Goal: Information Seeking & Learning: Check status

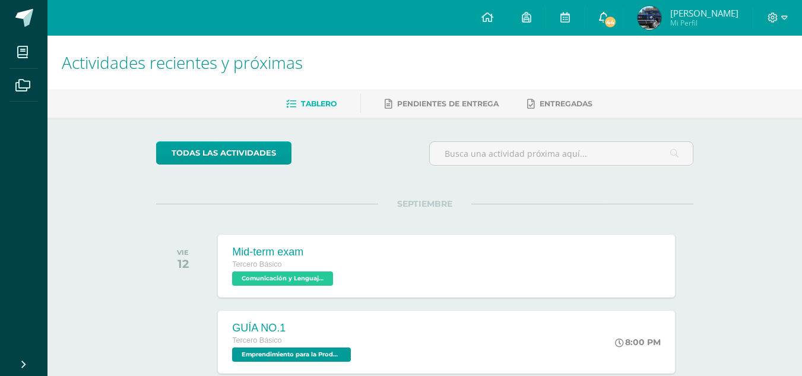
click at [616, 24] on span "44" at bounding box center [610, 21] width 13 height 13
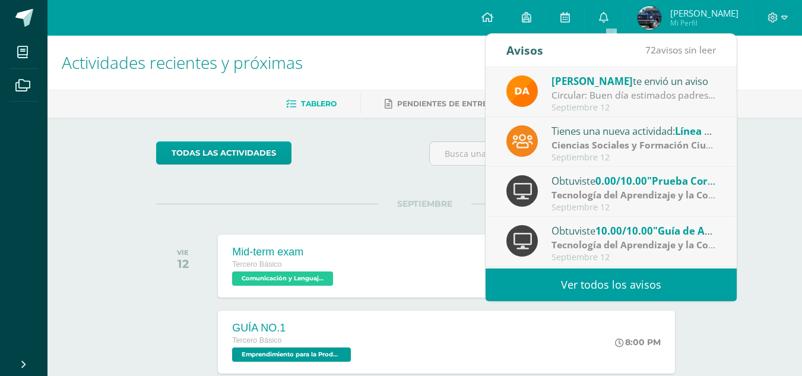
click at [637, 292] on link "Ver todos los avisos" at bounding box center [611, 284] width 251 height 33
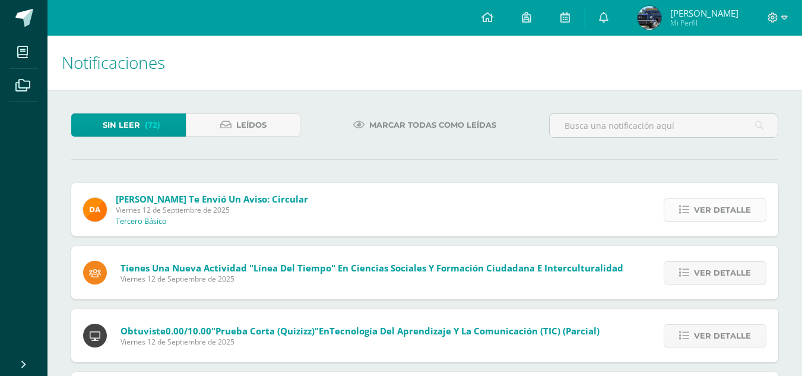
click at [690, 216] on link "Ver detalle" at bounding box center [715, 209] width 103 height 23
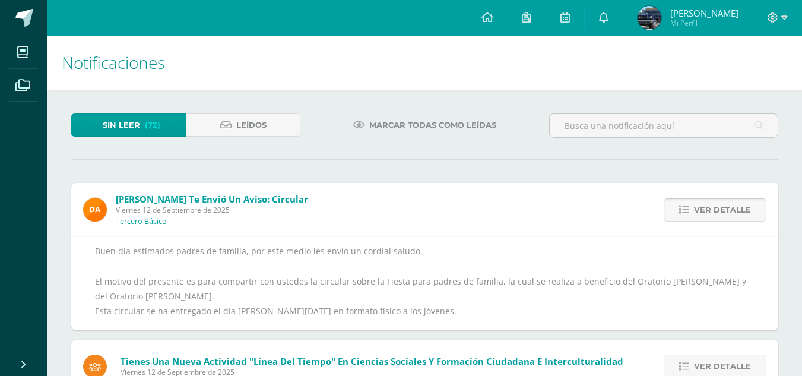
click at [690, 216] on link "Ver detalle" at bounding box center [715, 209] width 103 height 23
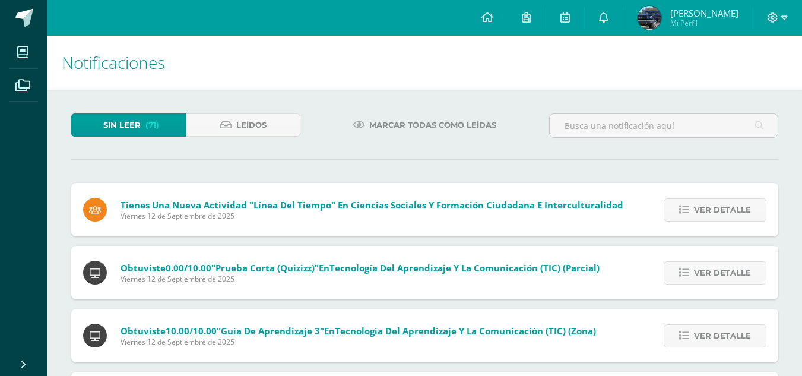
click at [690, 216] on link "Ver detalle" at bounding box center [715, 209] width 103 height 23
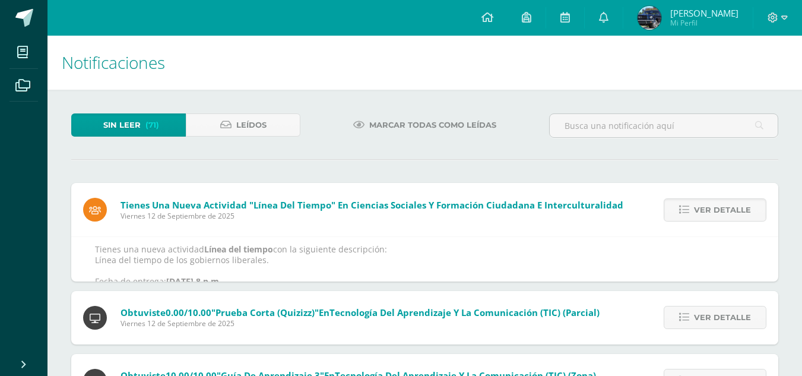
click at [690, 216] on link "Ver detalle" at bounding box center [715, 209] width 103 height 23
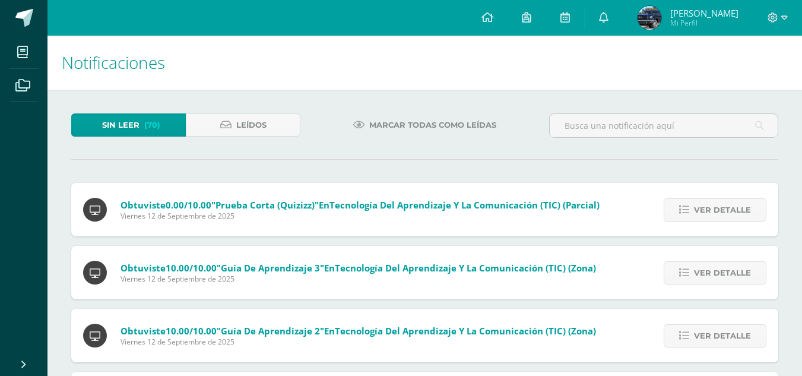
click at [690, 216] on link "Ver detalle" at bounding box center [715, 209] width 103 height 23
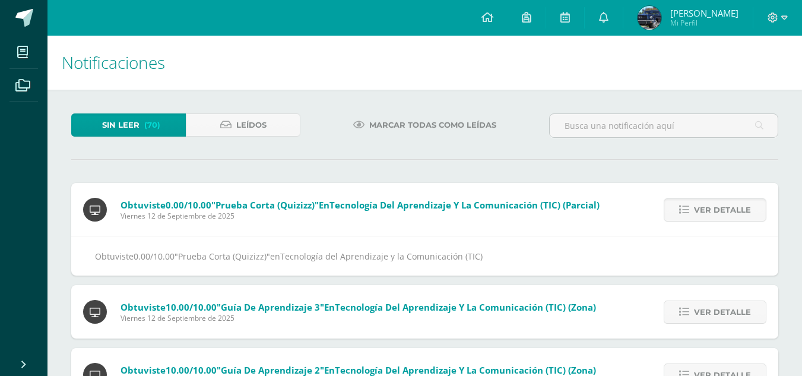
click at [690, 216] on link "Ver detalle" at bounding box center [715, 209] width 103 height 23
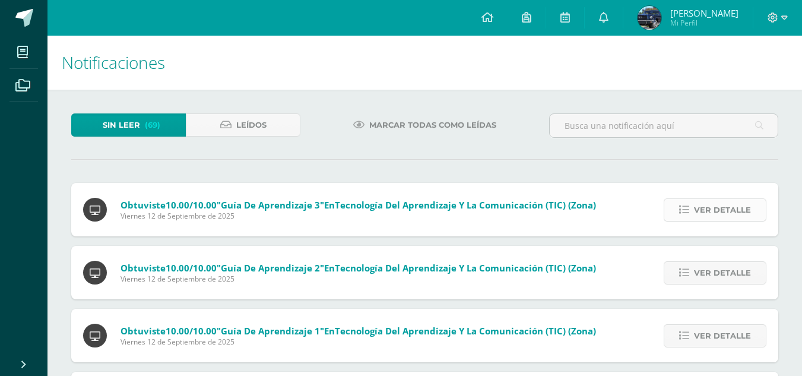
click at [690, 216] on link "Ver detalle" at bounding box center [715, 209] width 103 height 23
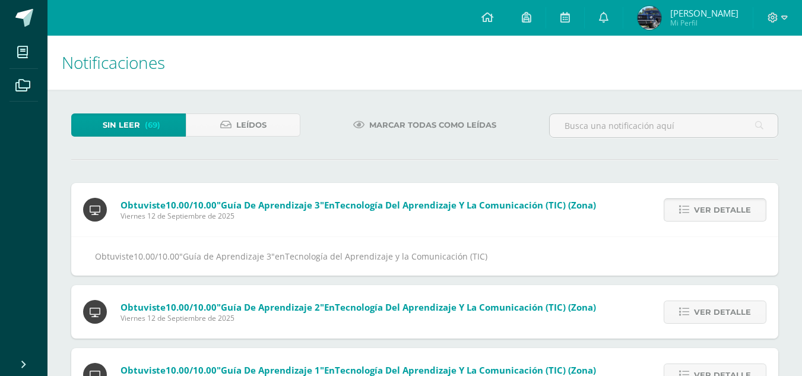
click at [690, 216] on link "Ver detalle" at bounding box center [715, 209] width 103 height 23
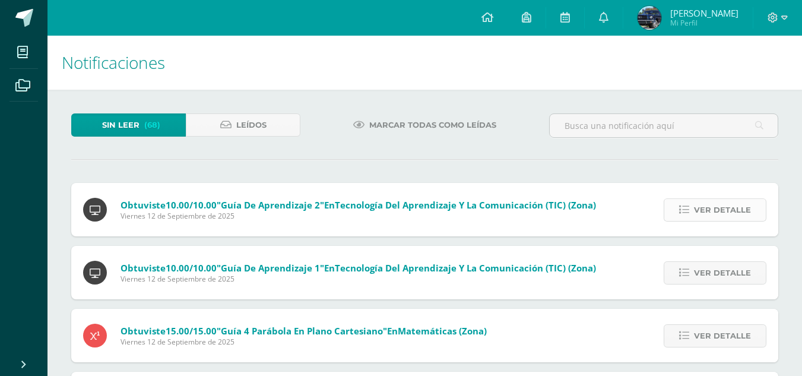
click at [690, 216] on link "Ver detalle" at bounding box center [715, 209] width 103 height 23
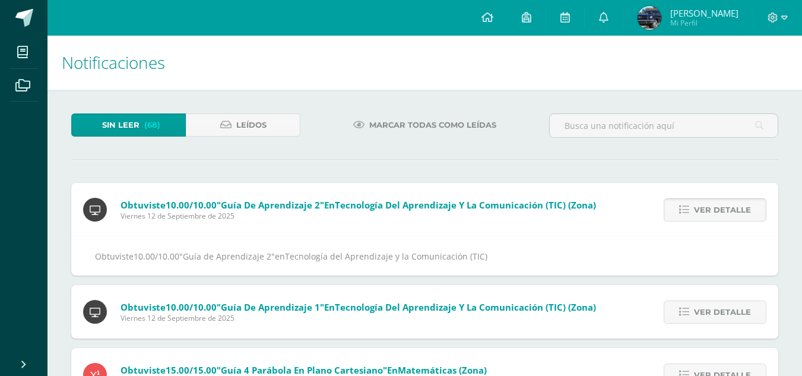
click at [690, 216] on link "Ver detalle" at bounding box center [715, 209] width 103 height 23
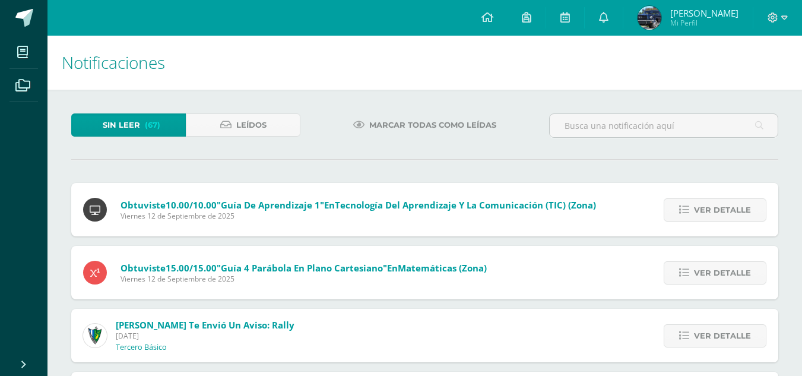
click at [690, 216] on link "Ver detalle" at bounding box center [715, 209] width 103 height 23
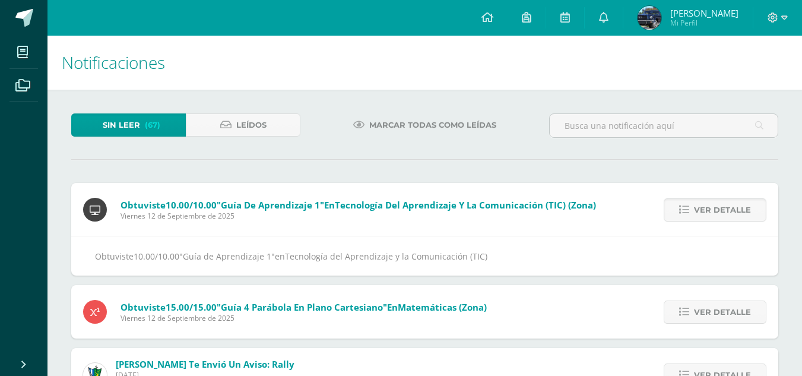
click at [690, 216] on link "Ver detalle" at bounding box center [715, 209] width 103 height 23
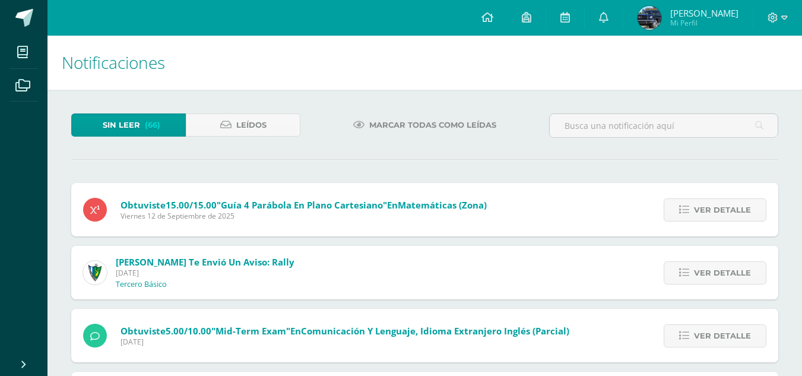
click at [690, 216] on link "Ver detalle" at bounding box center [715, 209] width 103 height 23
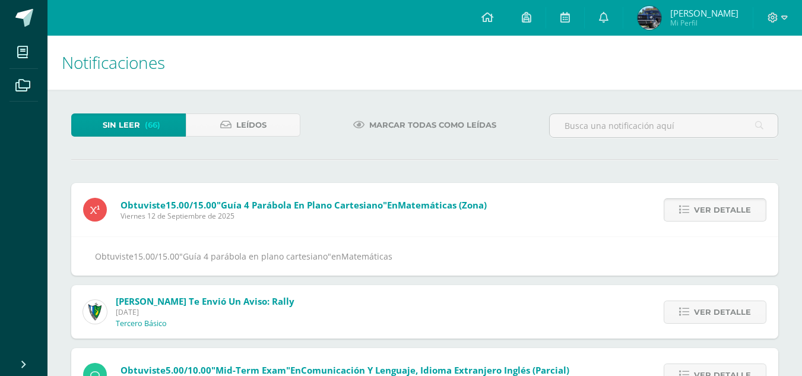
click at [690, 216] on link "Ver detalle" at bounding box center [715, 209] width 103 height 23
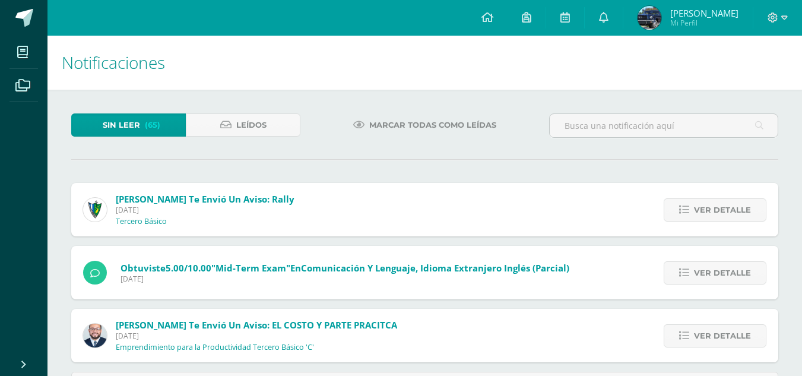
click at [673, 4] on link "Angel Emiliano Mi Perfil" at bounding box center [687, 18] width 129 height 36
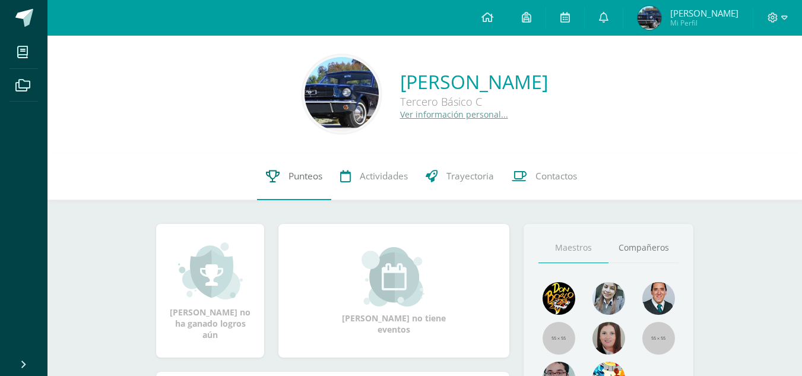
click at [305, 170] on span "Punteos" at bounding box center [305, 176] width 34 height 12
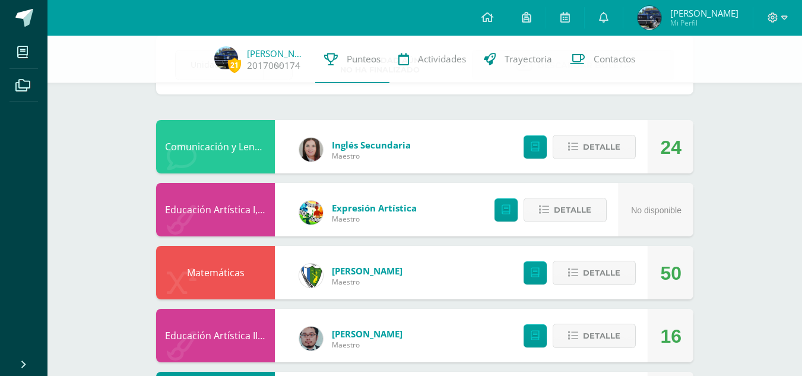
scroll to position [68, 0]
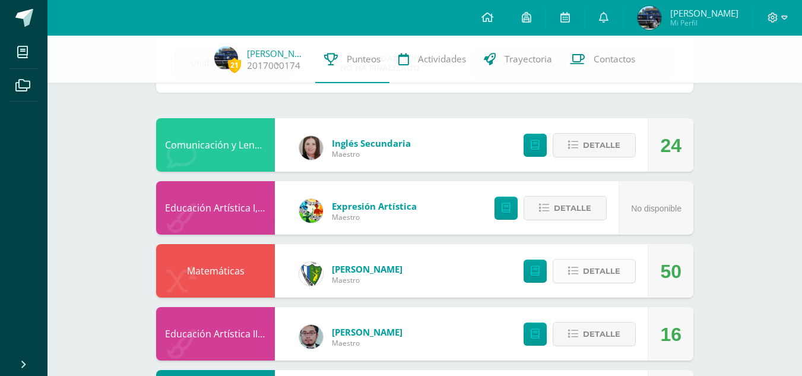
click at [598, 267] on span "Detalle" at bounding box center [601, 271] width 37 height 22
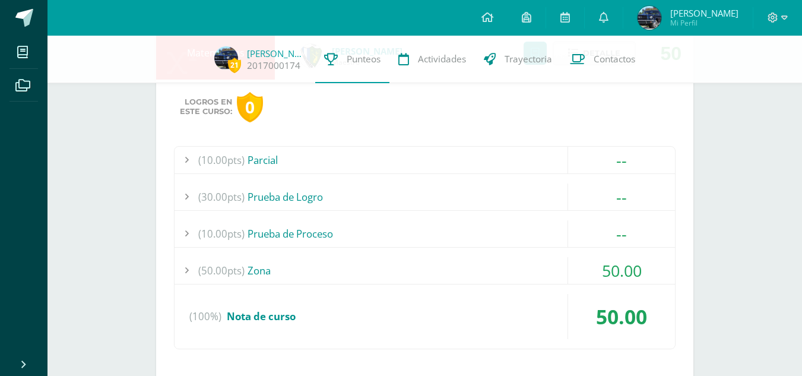
scroll to position [287, 0]
click at [607, 21] on icon at bounding box center [603, 17] width 9 height 11
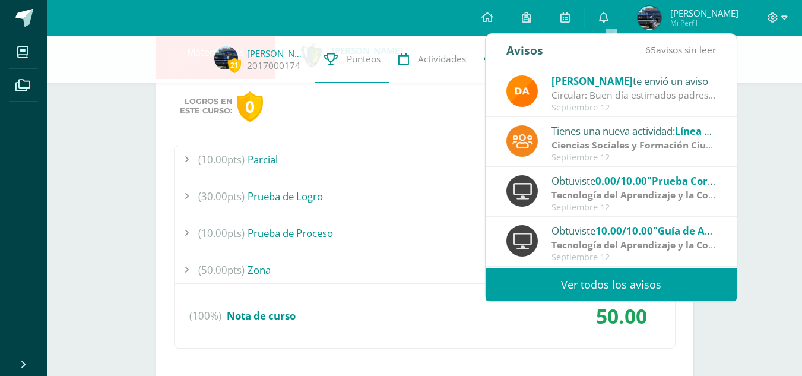
click at [579, 293] on link "Ver todos los avisos" at bounding box center [611, 284] width 251 height 33
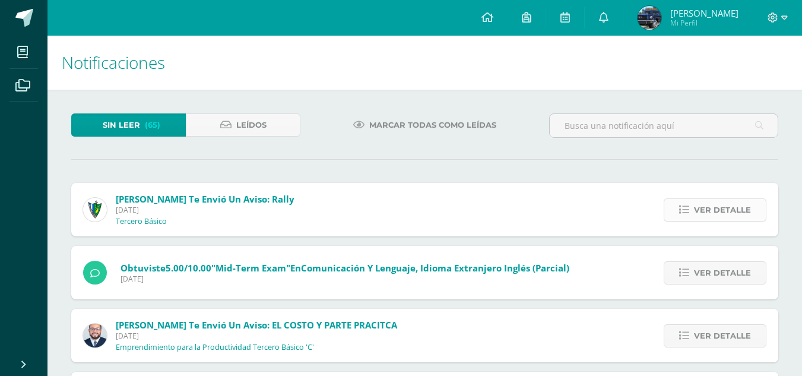
drag, startPoint x: 713, startPoint y: 221, endPoint x: 712, endPoint y: 213, distance: 8.4
click at [713, 217] on div "Ver detalle" at bounding box center [712, 209] width 132 height 53
click at [712, 211] on span "Ver detalle" at bounding box center [722, 210] width 57 height 22
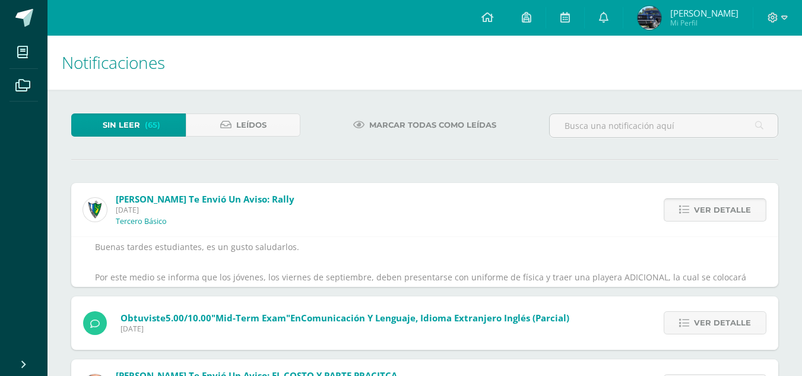
click at [712, 211] on span "Ver detalle" at bounding box center [722, 210] width 57 height 22
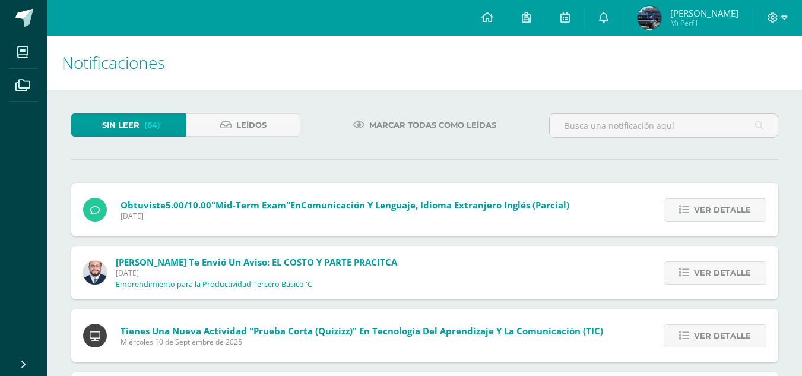
click at [712, 211] on span "Ver detalle" at bounding box center [722, 210] width 57 height 22
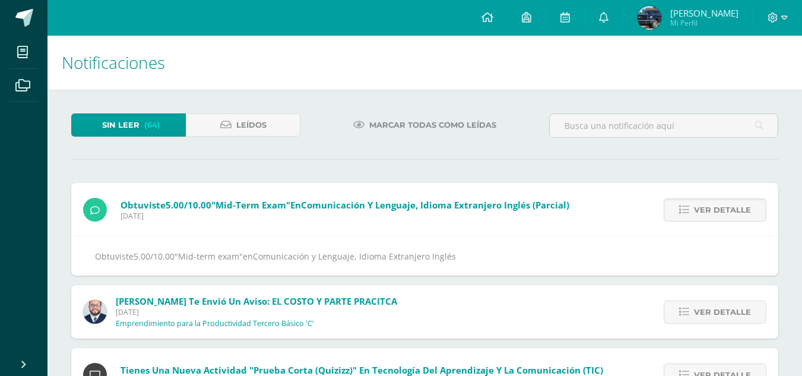
click at [712, 211] on span "Ver detalle" at bounding box center [722, 210] width 57 height 22
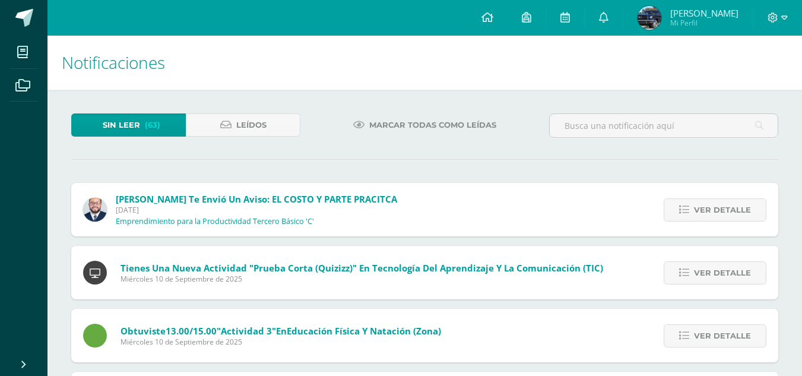
click at [712, 211] on span "Ver detalle" at bounding box center [722, 210] width 57 height 22
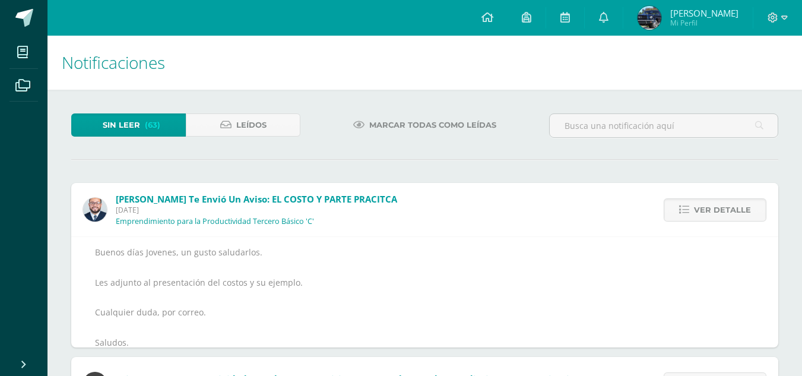
click at [712, 211] on span "Ver detalle" at bounding box center [722, 210] width 57 height 22
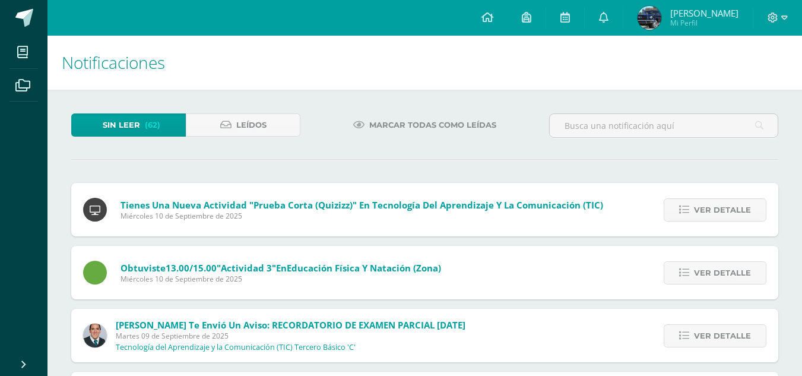
click at [712, 211] on span "Ver detalle" at bounding box center [722, 210] width 57 height 22
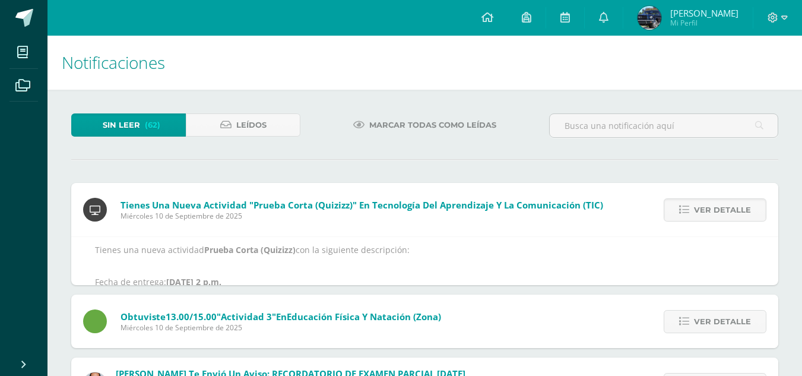
click at [712, 211] on span "Ver detalle" at bounding box center [722, 210] width 57 height 22
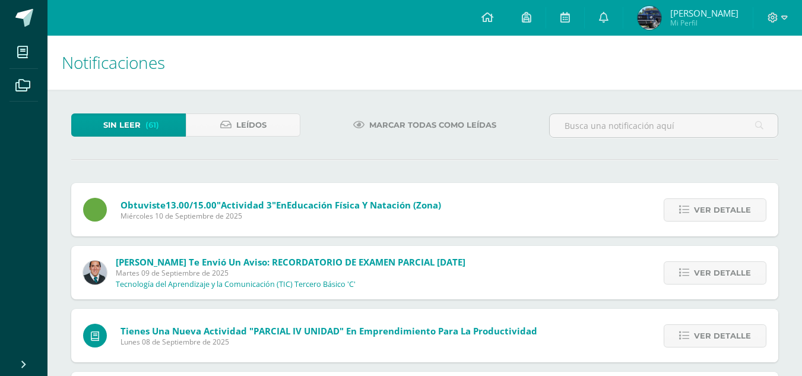
click at [712, 211] on span "Ver detalle" at bounding box center [722, 210] width 57 height 22
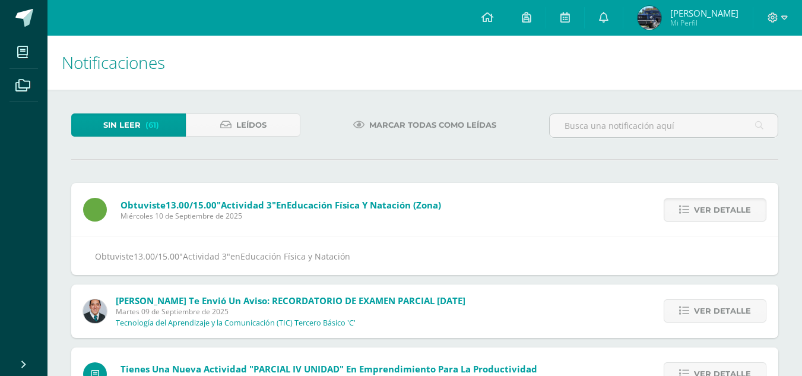
click at [712, 211] on span "Ver detalle" at bounding box center [722, 210] width 57 height 22
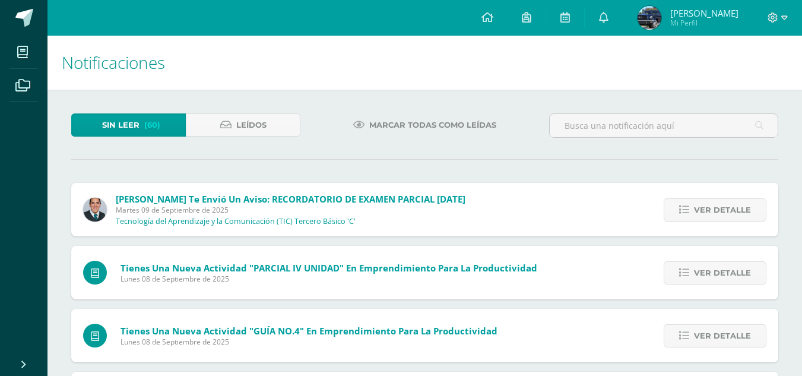
click at [712, 211] on span "Ver detalle" at bounding box center [722, 210] width 57 height 22
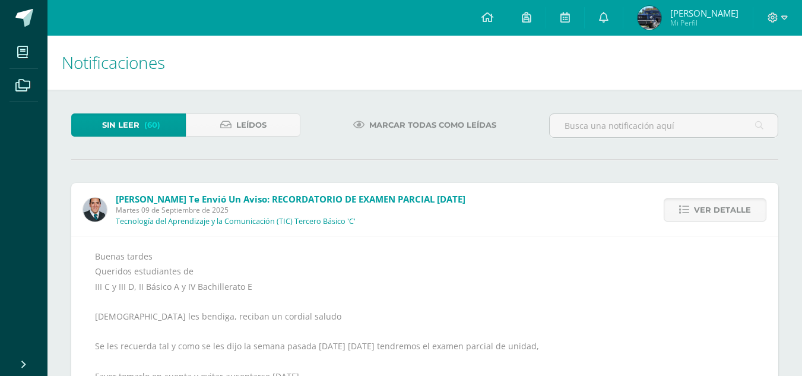
click at [712, 211] on span "Ver detalle" at bounding box center [722, 210] width 57 height 22
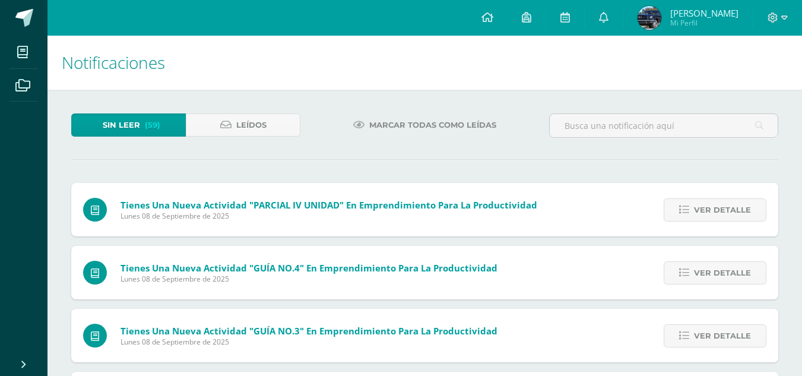
click at [712, 211] on span "Ver detalle" at bounding box center [722, 210] width 57 height 22
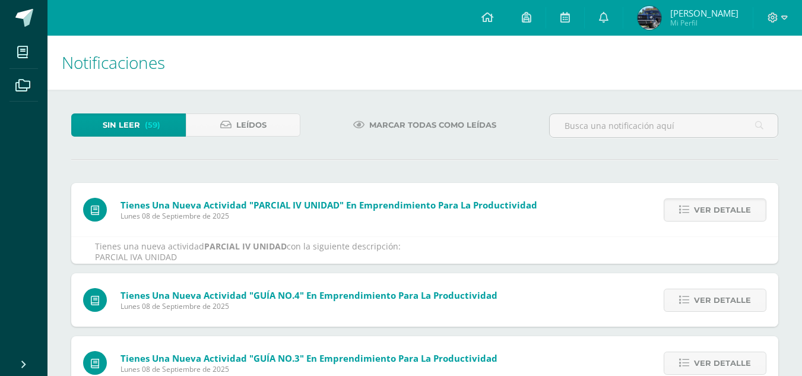
click at [712, 211] on span "Ver detalle" at bounding box center [722, 210] width 57 height 22
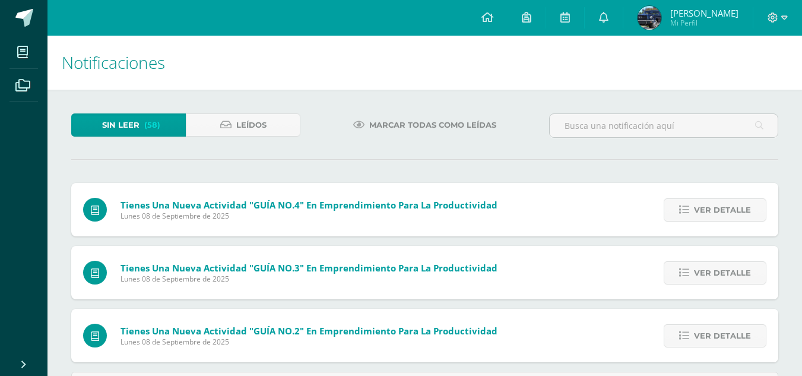
click at [712, 211] on span "Ver detalle" at bounding box center [722, 210] width 57 height 22
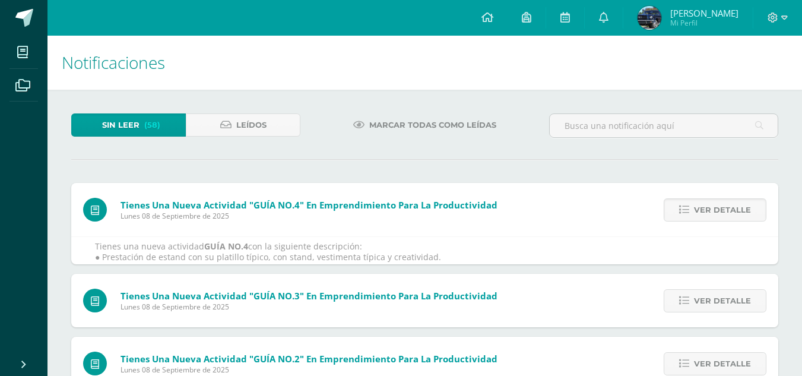
click at [712, 211] on span "Ver detalle" at bounding box center [722, 210] width 57 height 22
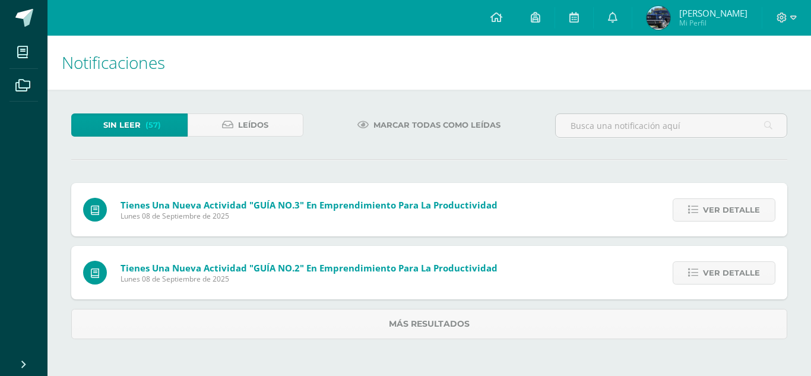
click at [712, 211] on span "Ver detalle" at bounding box center [731, 210] width 57 height 22
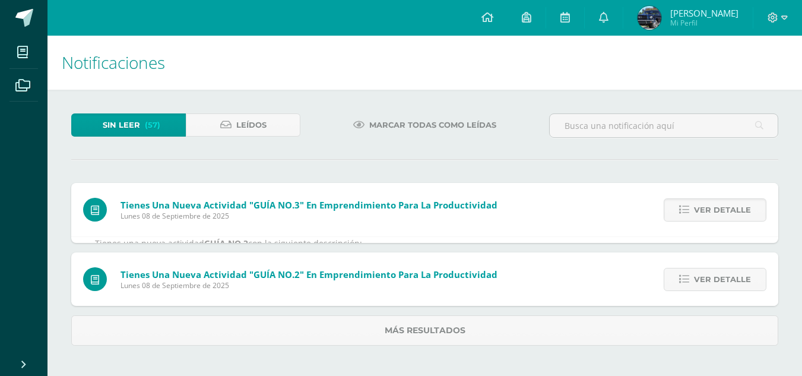
click at [712, 211] on span "Ver detalle" at bounding box center [722, 210] width 57 height 22
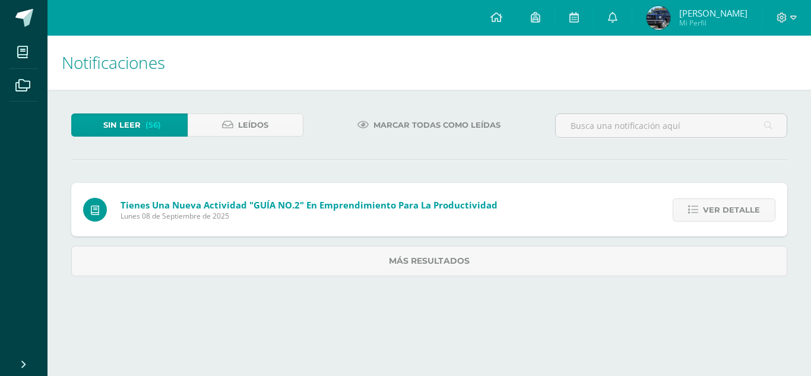
click at [712, 211] on span "Ver detalle" at bounding box center [731, 210] width 57 height 22
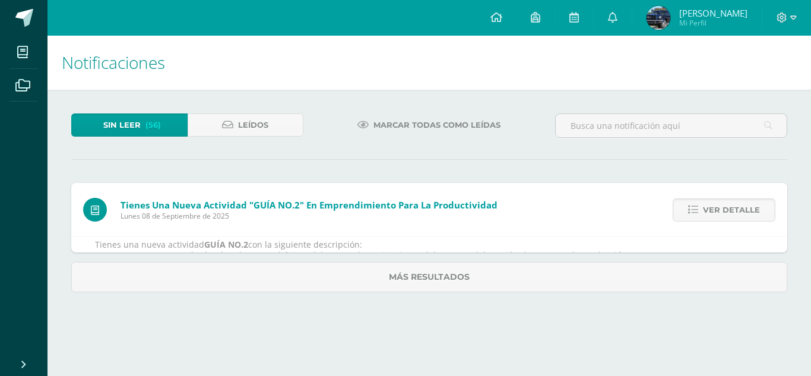
click at [712, 211] on span "Ver detalle" at bounding box center [731, 210] width 57 height 22
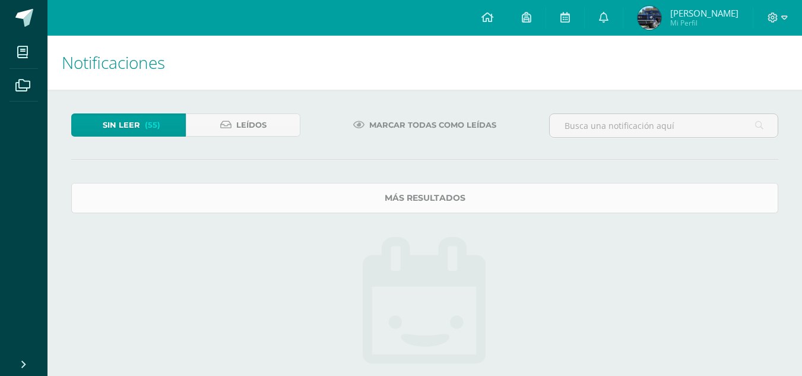
click at [712, 211] on link "Más resultados" at bounding box center [424, 198] width 707 height 30
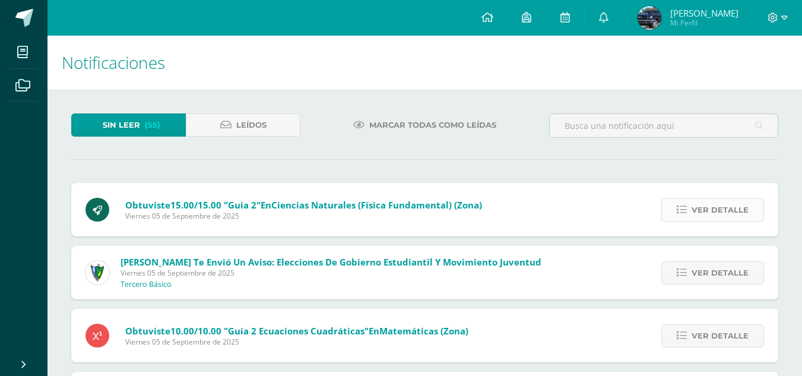
click at [700, 208] on span "Ver detalle" at bounding box center [720, 210] width 57 height 22
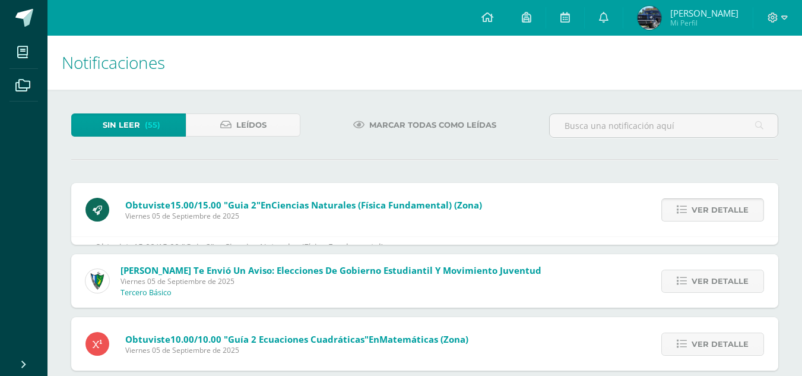
click at [700, 208] on span "Ver detalle" at bounding box center [720, 210] width 57 height 22
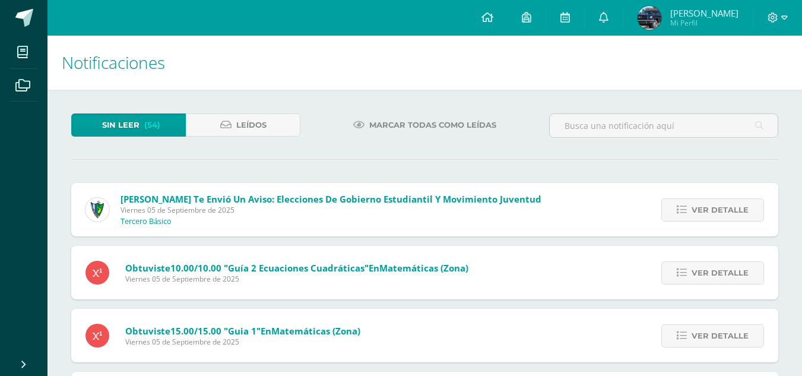
click at [700, 208] on span "Ver detalle" at bounding box center [720, 210] width 57 height 22
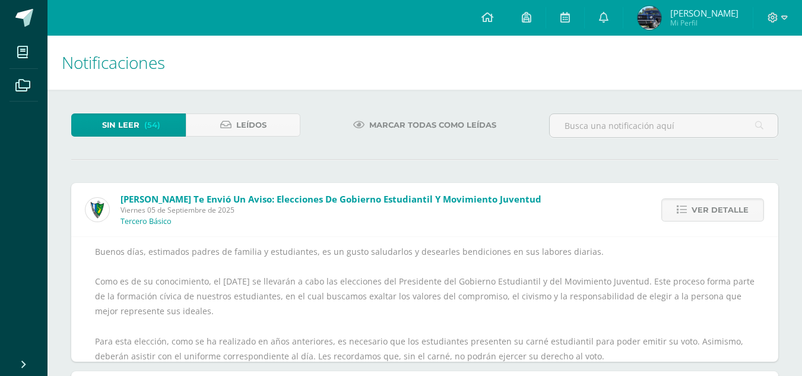
click at [700, 208] on span "Ver detalle" at bounding box center [720, 210] width 57 height 22
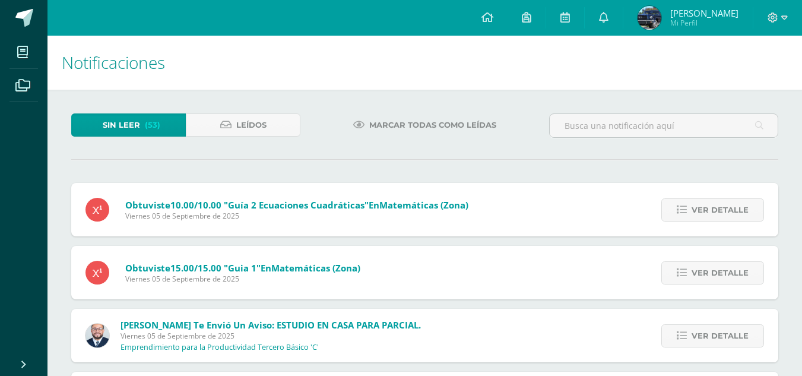
click at [700, 208] on span "Ver detalle" at bounding box center [720, 210] width 57 height 22
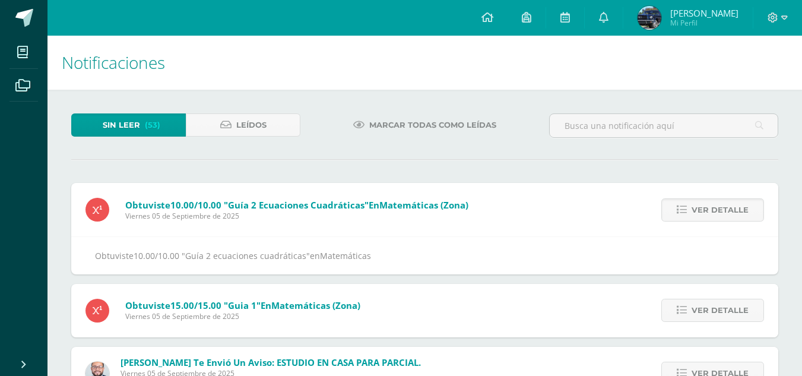
click at [700, 208] on span "Ver detalle" at bounding box center [720, 210] width 57 height 22
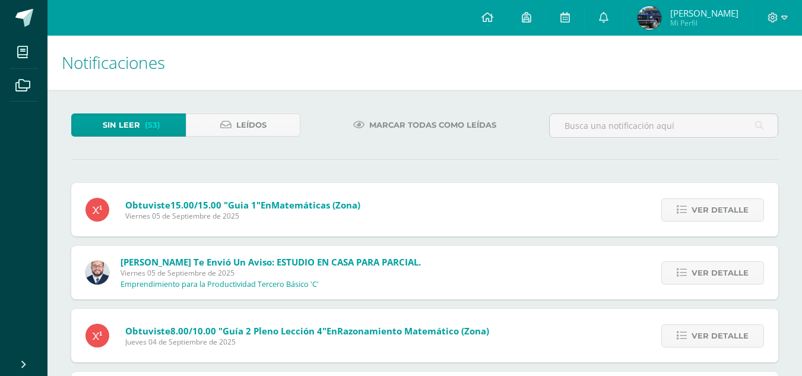
click at [700, 208] on span "Ver detalle" at bounding box center [720, 210] width 57 height 22
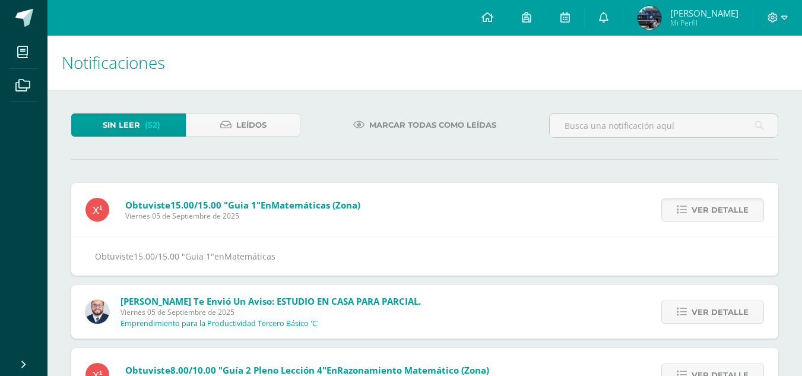
click at [700, 208] on span "Ver detalle" at bounding box center [720, 210] width 57 height 22
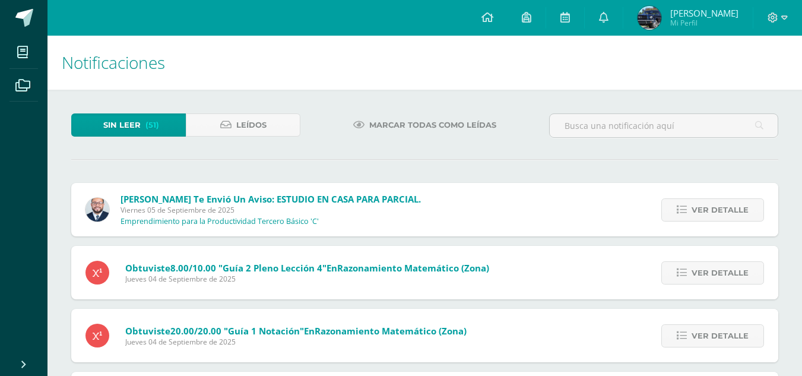
click at [700, 208] on span "Ver detalle" at bounding box center [720, 210] width 57 height 22
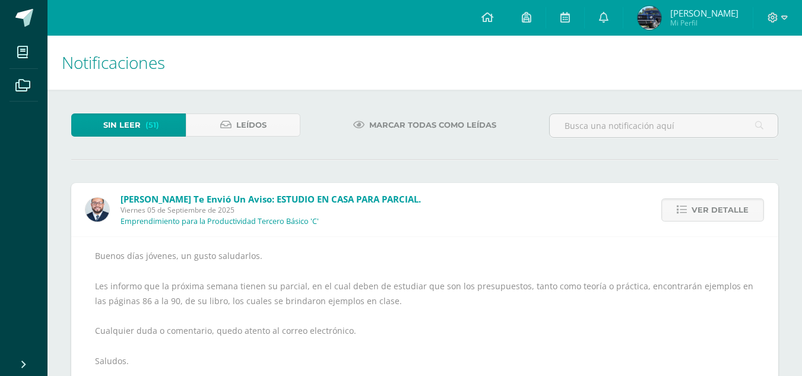
click at [700, 208] on span "Ver detalle" at bounding box center [720, 210] width 57 height 22
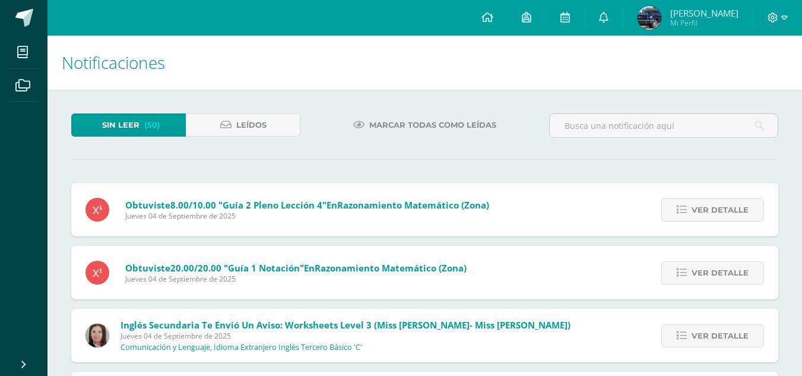
click at [700, 208] on span "Ver detalle" at bounding box center [720, 210] width 57 height 22
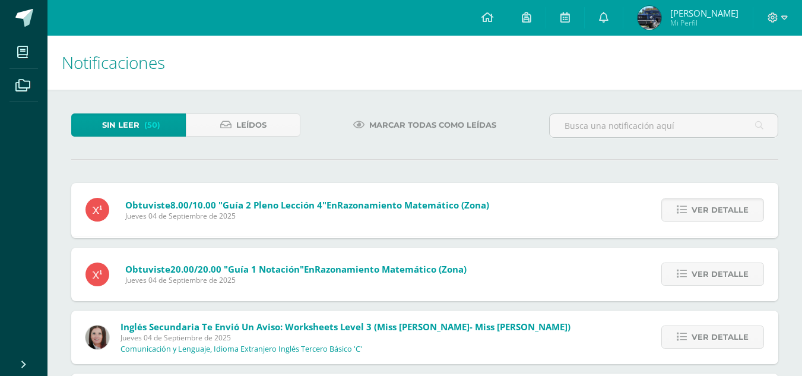
click at [700, 208] on span "Ver detalle" at bounding box center [720, 210] width 57 height 22
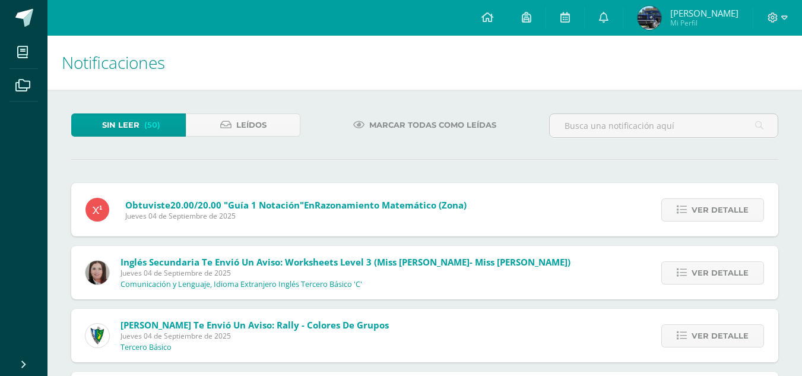
click at [700, 208] on span "Ver detalle" at bounding box center [720, 210] width 57 height 22
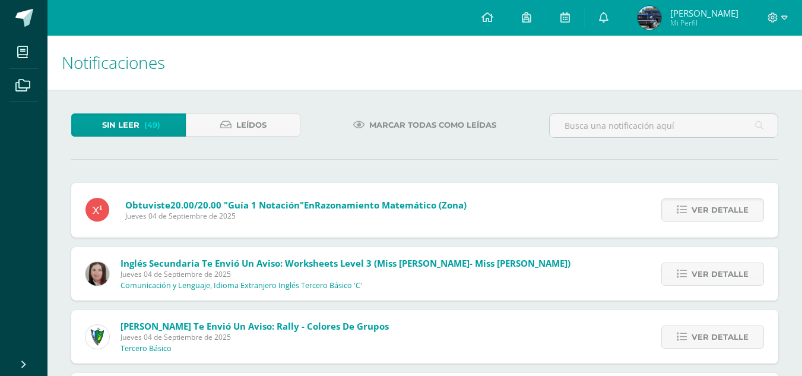
click at [700, 208] on span "Ver detalle" at bounding box center [720, 210] width 57 height 22
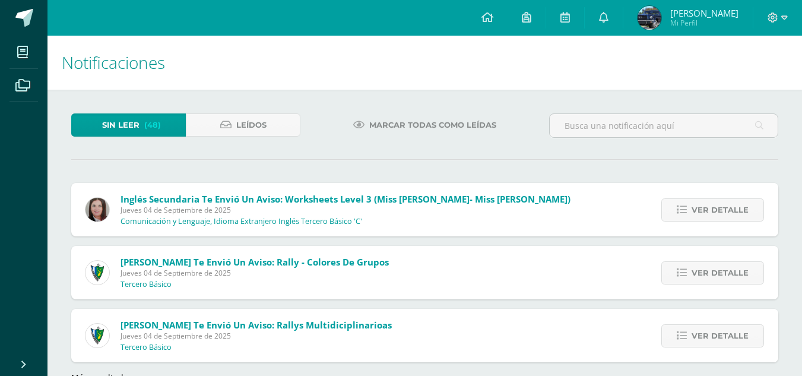
click at [700, 208] on span "Ver detalle" at bounding box center [720, 210] width 57 height 22
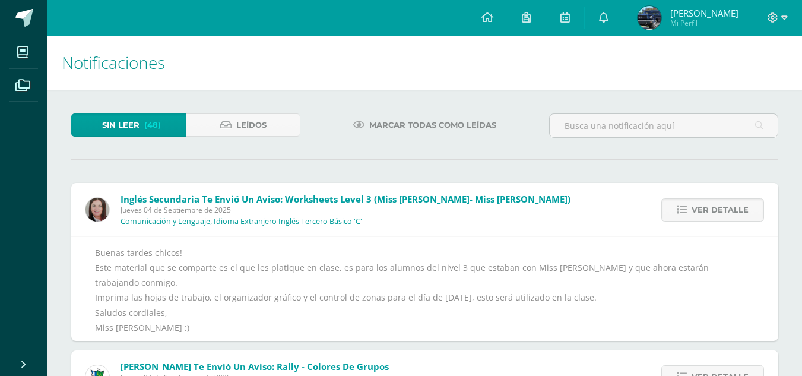
click at [700, 208] on span "Ver detalle" at bounding box center [720, 210] width 57 height 22
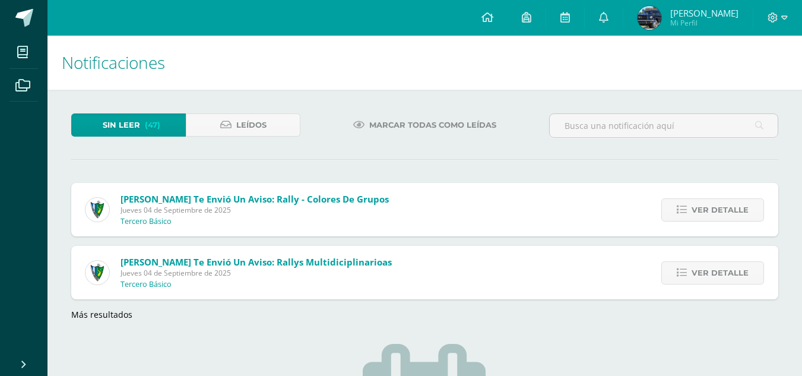
click at [700, 208] on span "Ver detalle" at bounding box center [720, 210] width 57 height 22
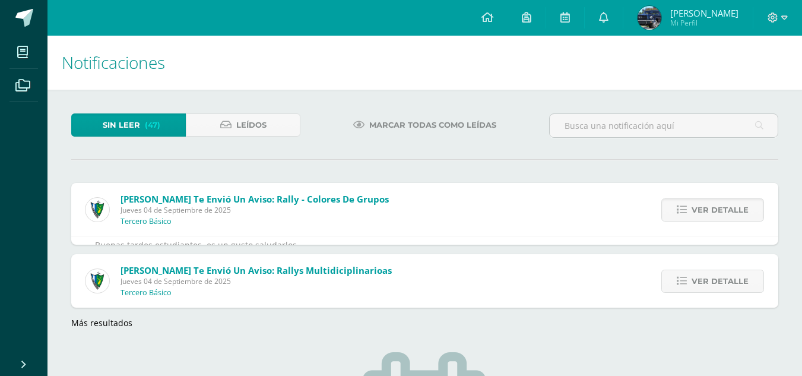
click at [700, 208] on span "Ver detalle" at bounding box center [720, 210] width 57 height 22
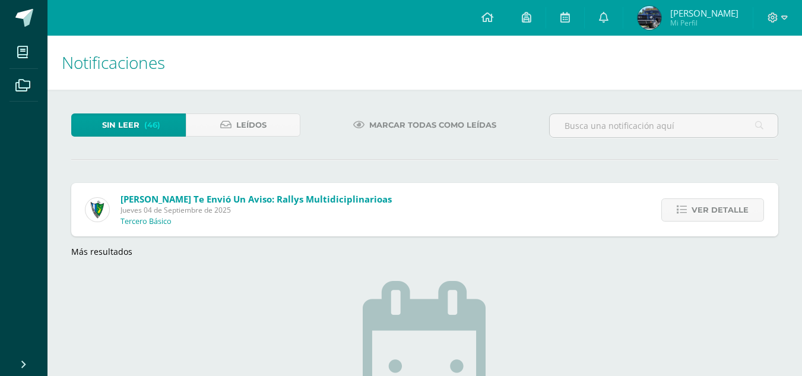
click at [700, 208] on span "Ver detalle" at bounding box center [720, 210] width 57 height 22
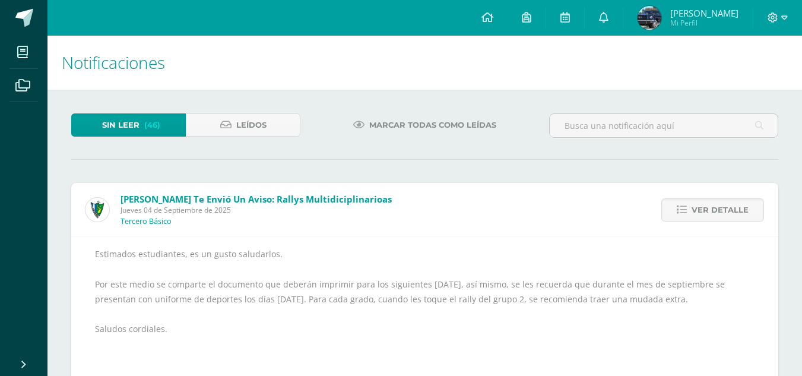
click at [700, 208] on span "Ver detalle" at bounding box center [720, 210] width 57 height 22
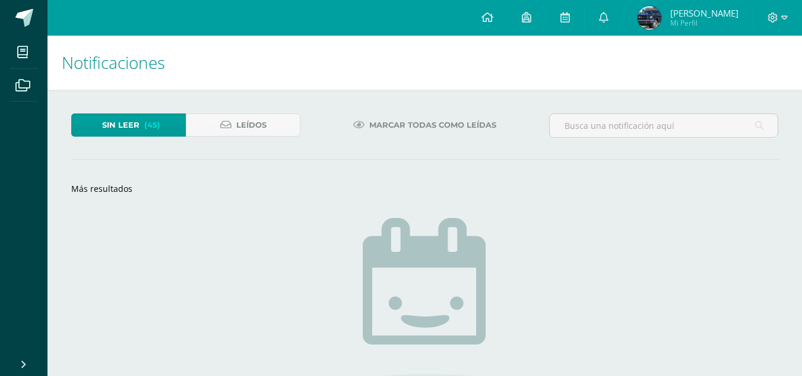
click at [94, 192] on link "Más resultados" at bounding box center [101, 188] width 61 height 11
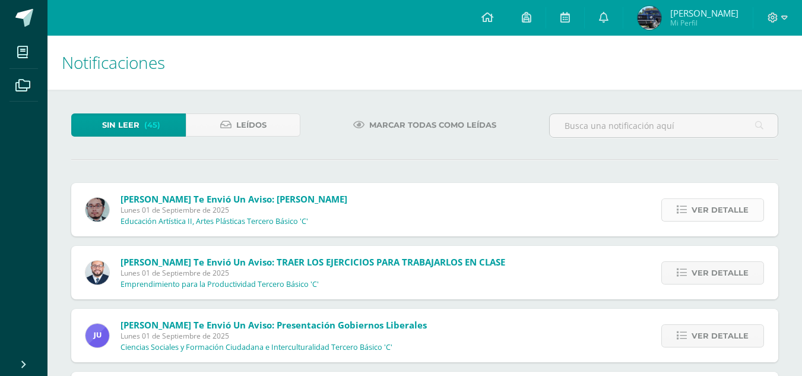
click at [694, 213] on span "Ver detalle" at bounding box center [720, 210] width 57 height 22
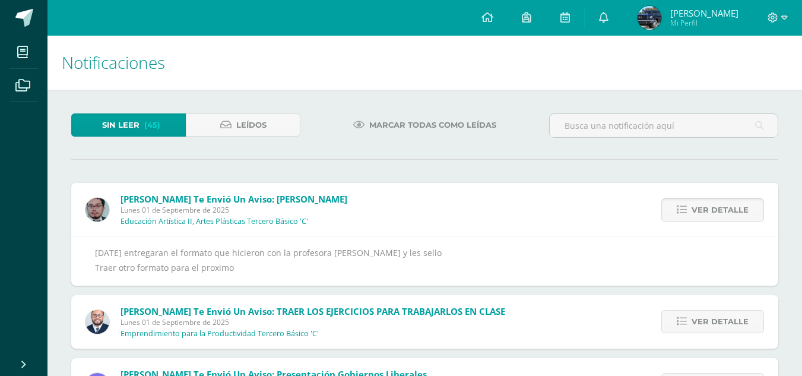
click at [694, 213] on span "Ver detalle" at bounding box center [720, 210] width 57 height 22
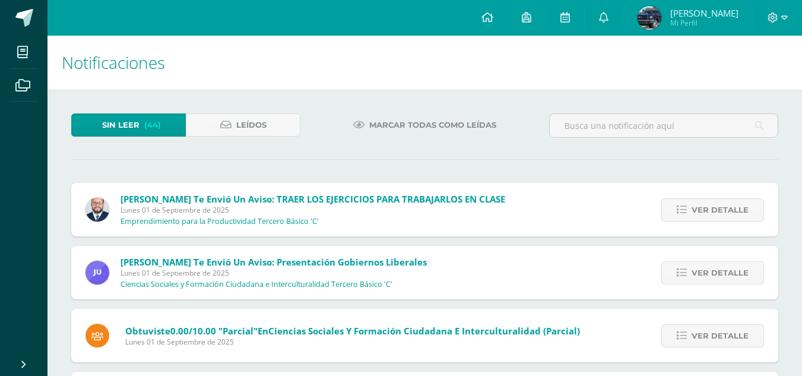
click at [694, 213] on span "Ver detalle" at bounding box center [720, 210] width 57 height 22
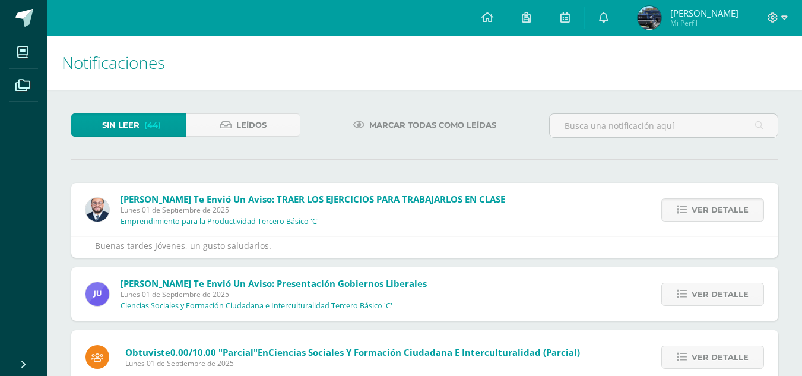
click at [694, 213] on span "Ver detalle" at bounding box center [720, 210] width 57 height 22
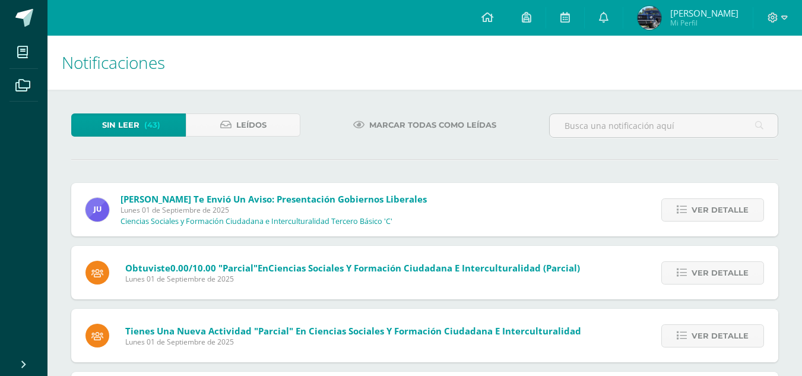
click at [694, 213] on span "Ver detalle" at bounding box center [720, 210] width 57 height 22
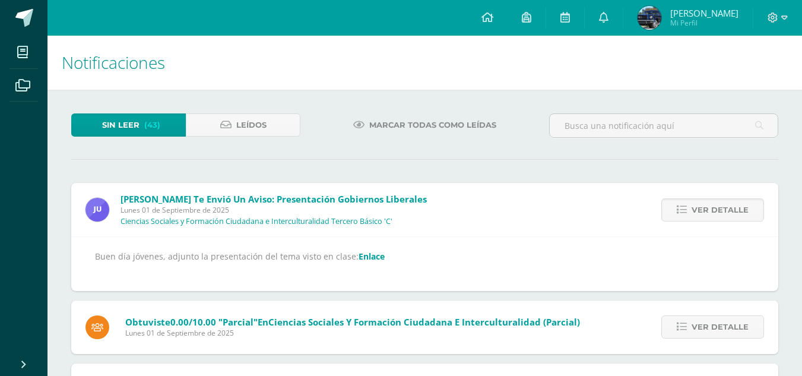
click at [360, 258] on link "Enlace" at bounding box center [372, 255] width 26 height 11
click at [702, 207] on span "Ver detalle" at bounding box center [720, 210] width 57 height 22
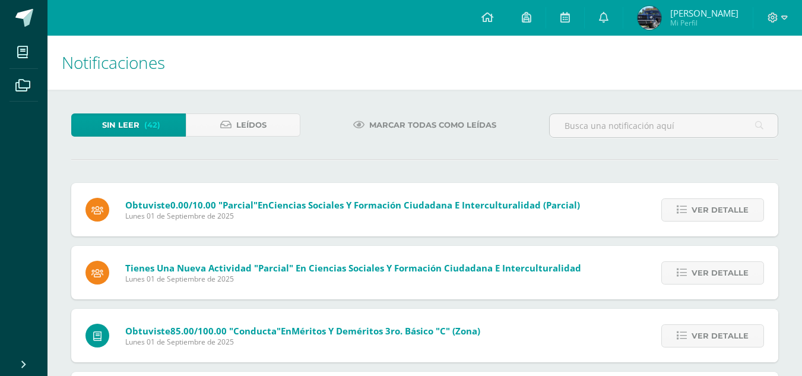
click at [702, 207] on span "Ver detalle" at bounding box center [720, 210] width 57 height 22
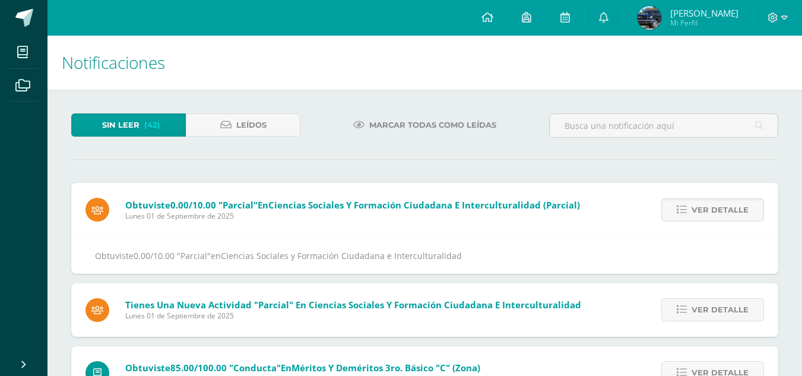
click at [702, 207] on span "Ver detalle" at bounding box center [720, 210] width 57 height 22
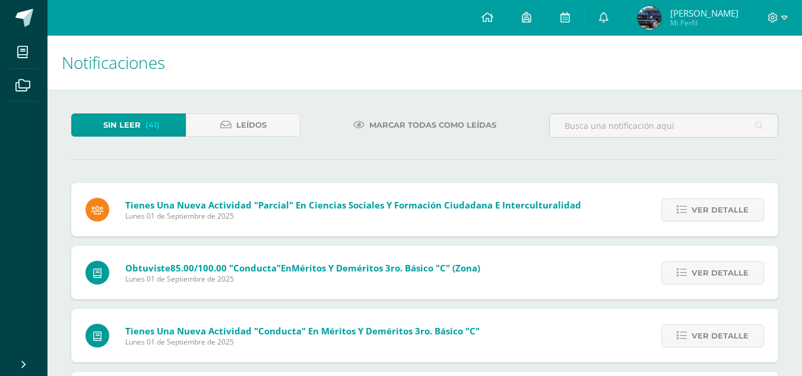
click at [702, 207] on span "Ver detalle" at bounding box center [720, 210] width 57 height 22
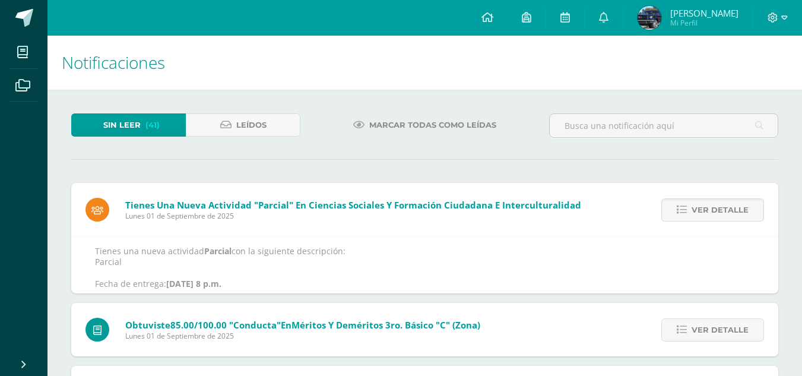
click at [702, 207] on span "Ver detalle" at bounding box center [720, 210] width 57 height 22
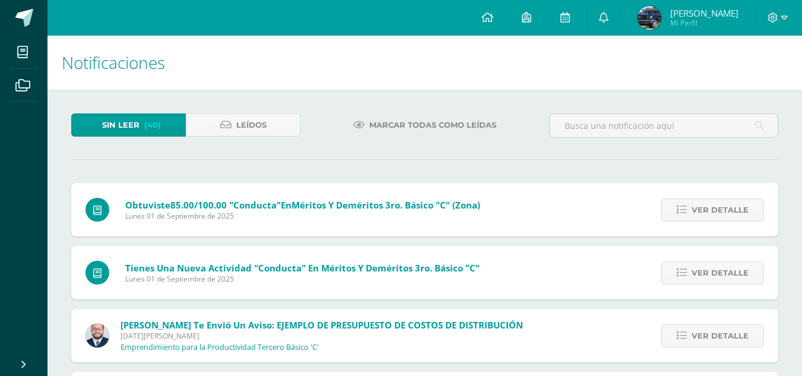
click at [702, 207] on span "Ver detalle" at bounding box center [720, 210] width 57 height 22
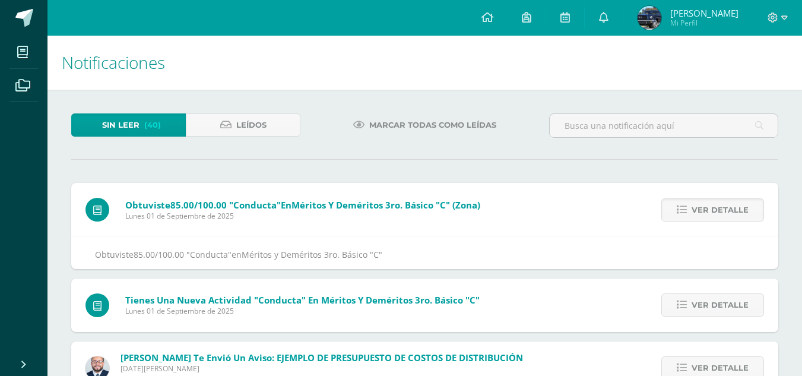
click at [702, 207] on span "Ver detalle" at bounding box center [720, 210] width 57 height 22
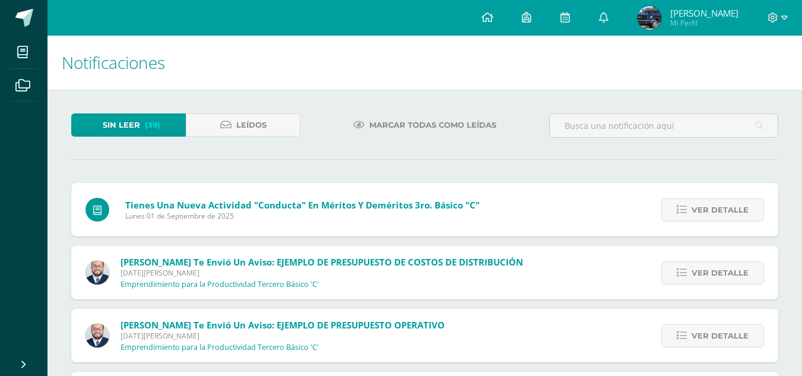
click at [702, 207] on span "Ver detalle" at bounding box center [720, 210] width 57 height 22
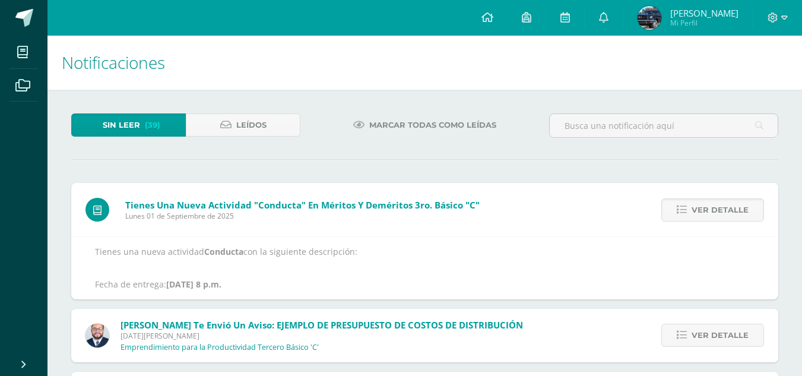
click at [702, 207] on span "Ver detalle" at bounding box center [720, 210] width 57 height 22
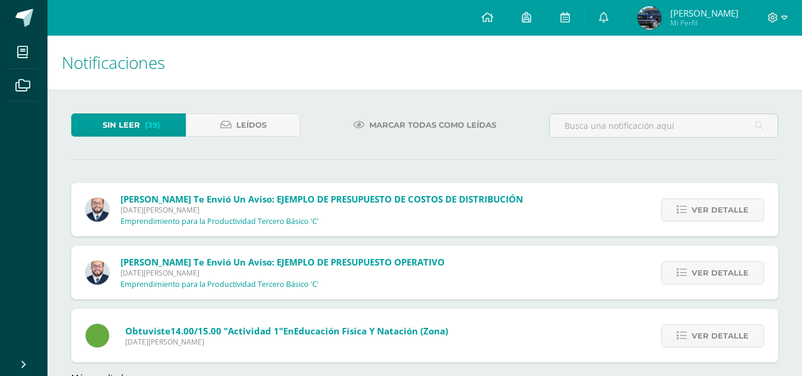
click at [702, 207] on span "Ver detalle" at bounding box center [720, 210] width 57 height 22
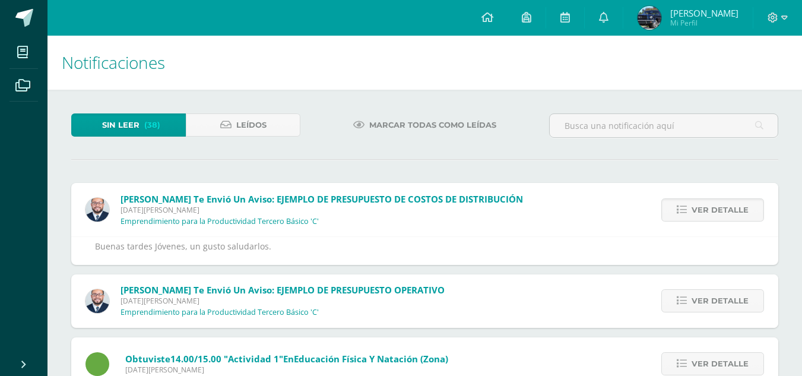
click at [702, 207] on span "Ver detalle" at bounding box center [720, 210] width 57 height 22
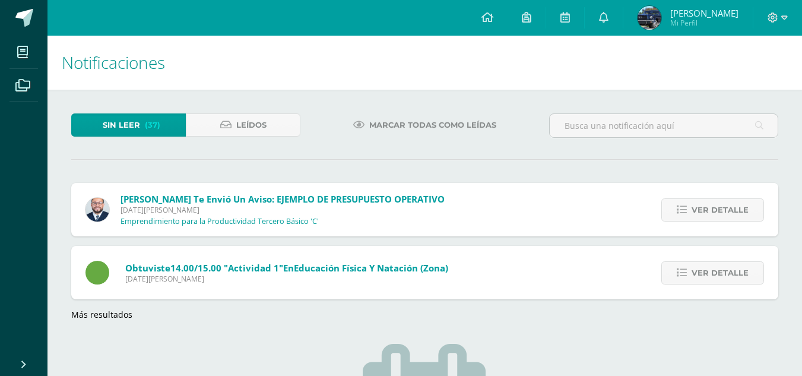
click at [702, 207] on span "Ver detalle" at bounding box center [720, 210] width 57 height 22
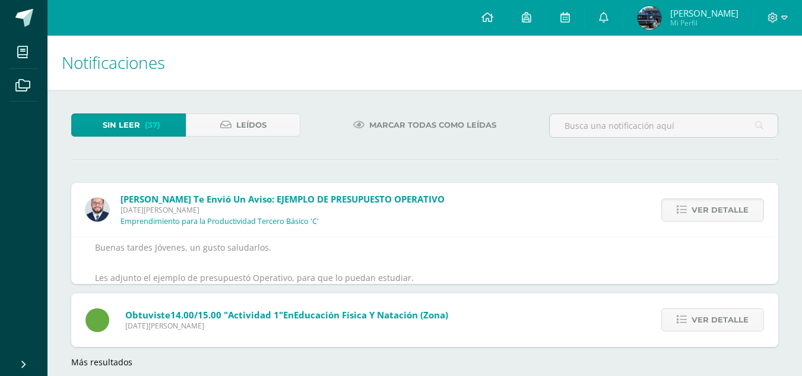
click at [702, 207] on span "Ver detalle" at bounding box center [720, 210] width 57 height 22
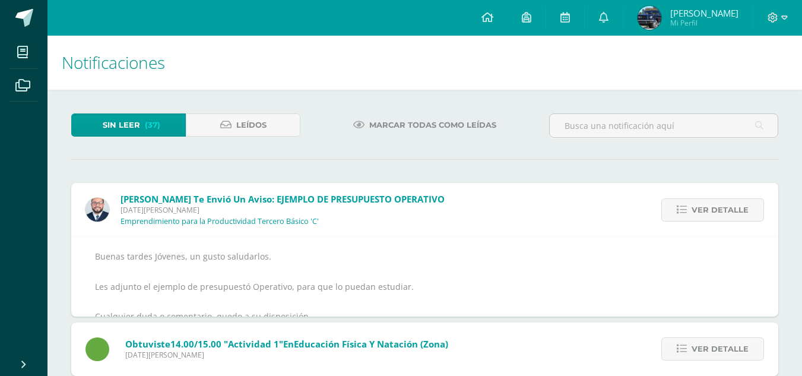
click at [702, 207] on span "Ver detalle" at bounding box center [720, 210] width 57 height 22
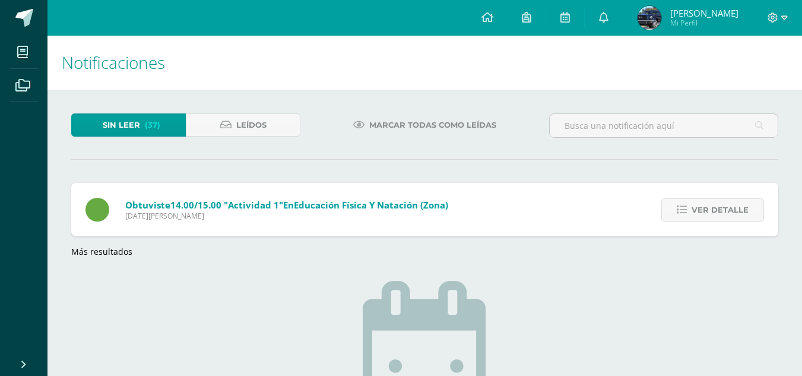
click at [702, 207] on span "Ver detalle" at bounding box center [720, 210] width 57 height 22
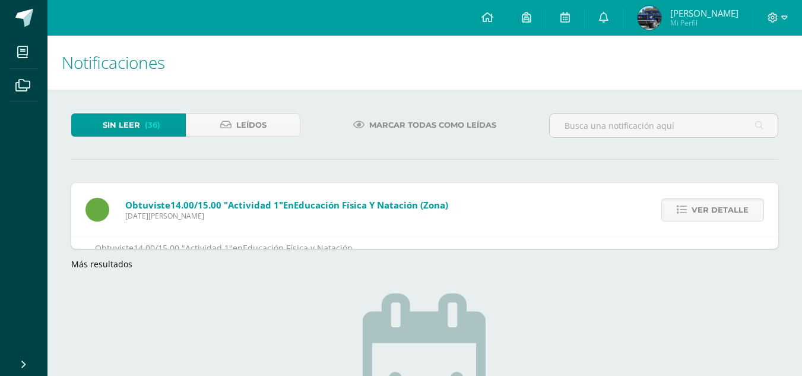
click at [702, 207] on span "Ver detalle" at bounding box center [720, 210] width 57 height 22
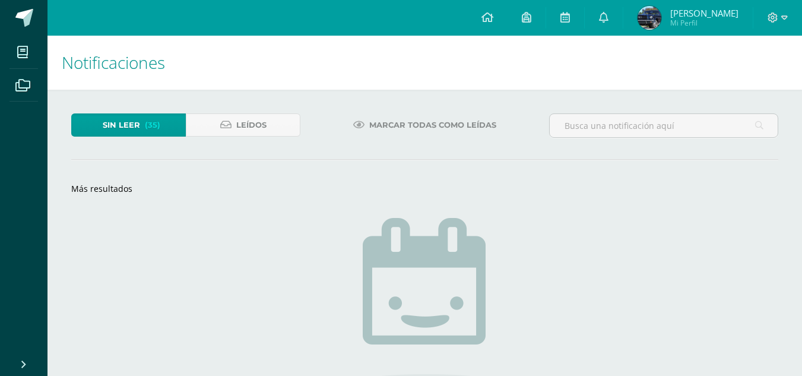
click at [97, 192] on link "Más resultados" at bounding box center [101, 188] width 61 height 11
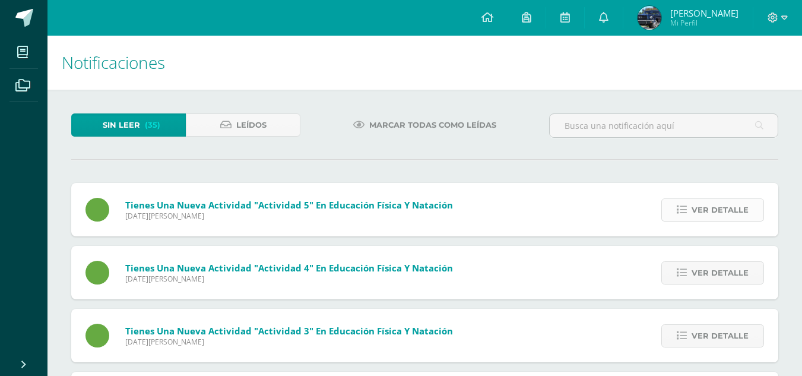
drag, startPoint x: 731, startPoint y: 201, endPoint x: 727, endPoint y: 210, distance: 10.1
click at [729, 204] on span "Ver detalle" at bounding box center [720, 210] width 57 height 22
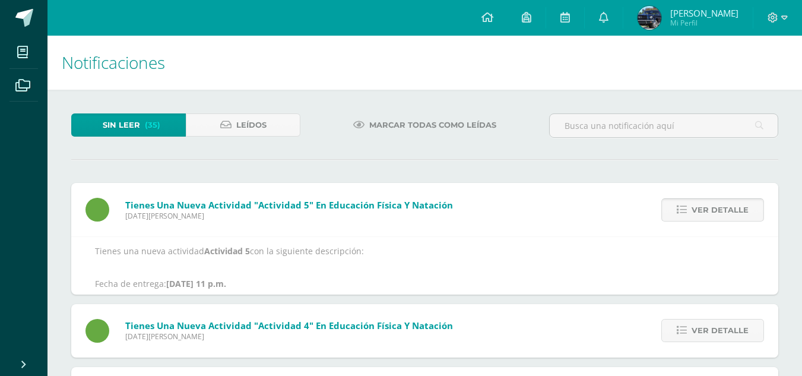
click at [727, 210] on span "Ver detalle" at bounding box center [720, 210] width 57 height 22
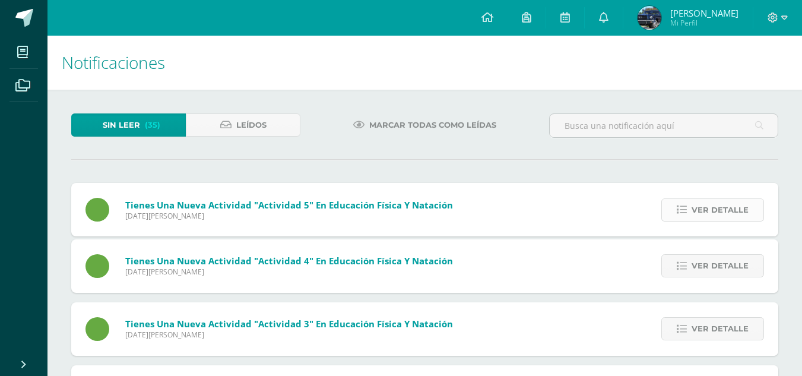
click at [727, 210] on span "Ver detalle" at bounding box center [720, 210] width 57 height 22
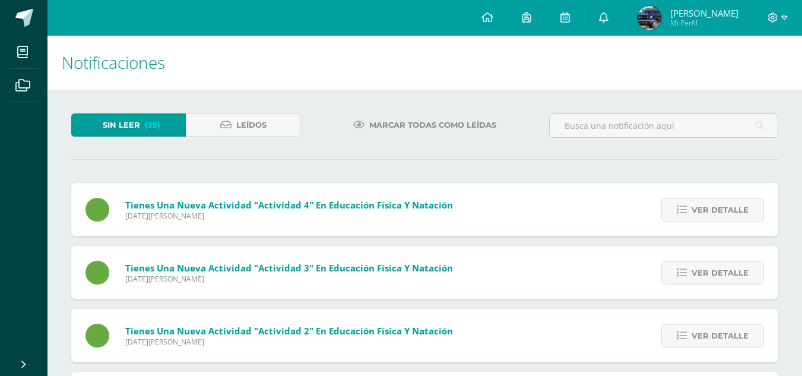
click at [727, 210] on span "Ver detalle" at bounding box center [720, 210] width 57 height 22
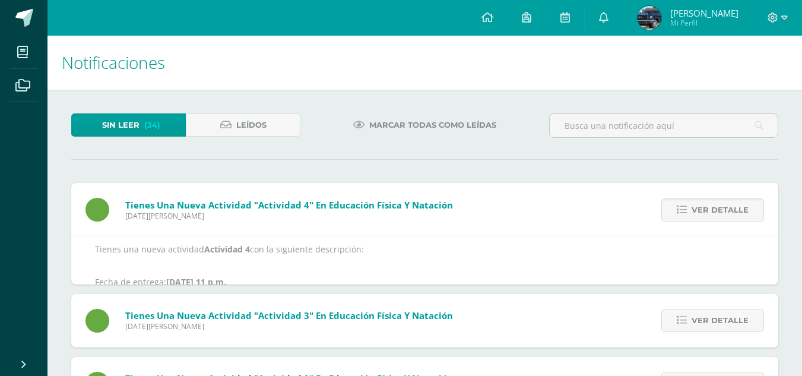
click at [727, 210] on span "Ver detalle" at bounding box center [720, 210] width 57 height 22
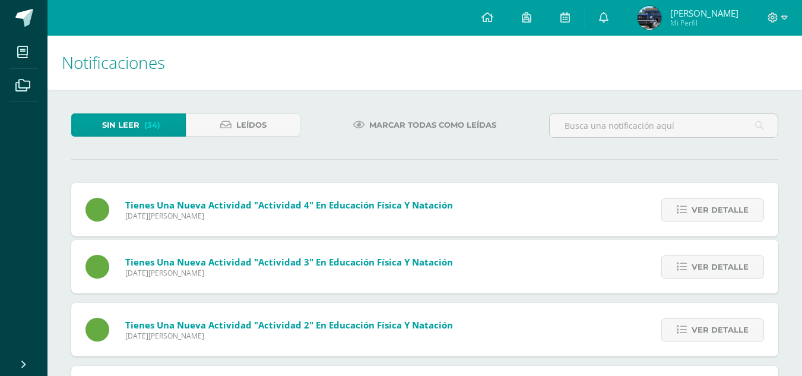
click at [727, 210] on span "Ver detalle" at bounding box center [720, 210] width 57 height 22
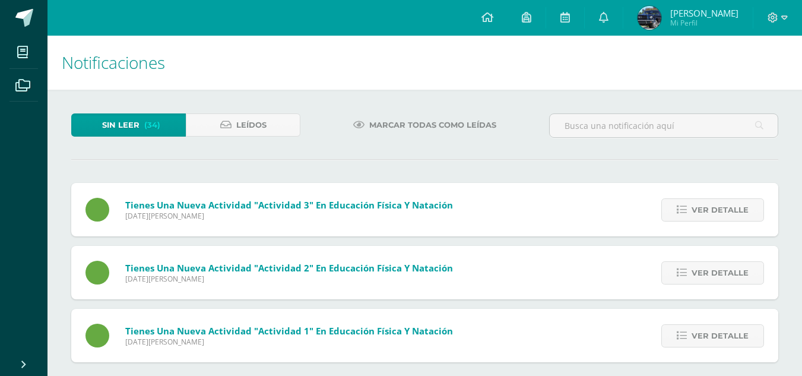
click at [727, 210] on span "Ver detalle" at bounding box center [720, 210] width 57 height 22
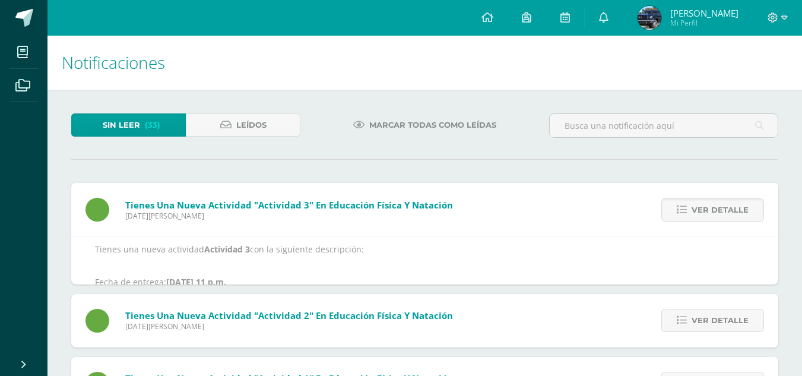
click at [727, 210] on span "Ver detalle" at bounding box center [720, 210] width 57 height 22
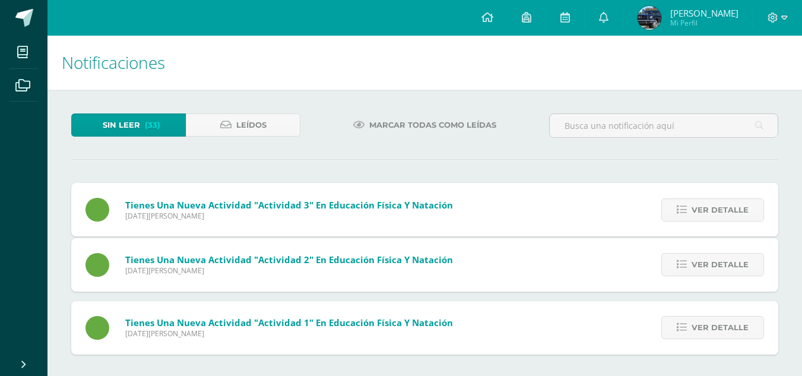
click at [727, 210] on span "Ver detalle" at bounding box center [720, 210] width 57 height 22
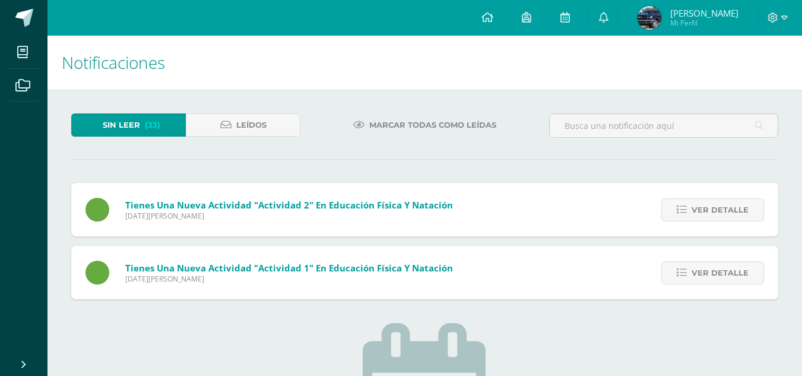
click at [727, 210] on span "Ver detalle" at bounding box center [720, 210] width 57 height 22
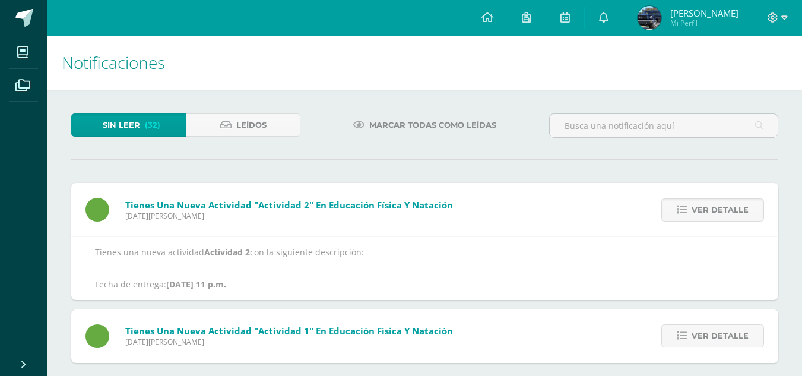
click at [727, 210] on span "Ver detalle" at bounding box center [720, 210] width 57 height 22
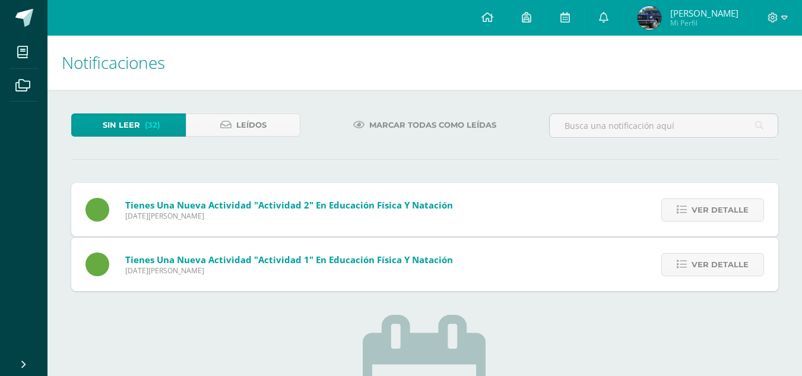
click at [727, 210] on span "Ver detalle" at bounding box center [720, 210] width 57 height 22
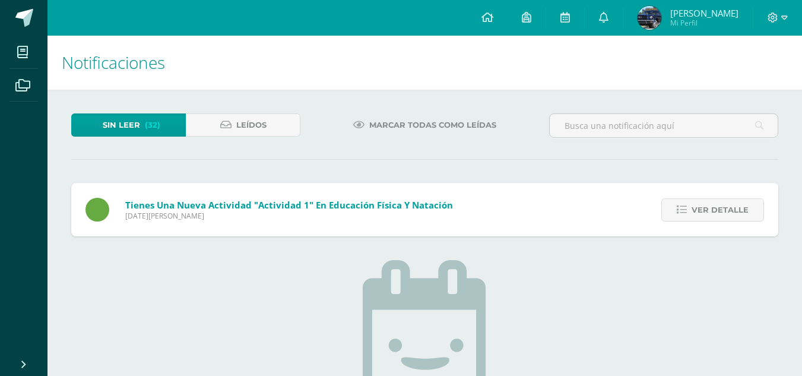
click at [727, 210] on span "Ver detalle" at bounding box center [720, 210] width 57 height 22
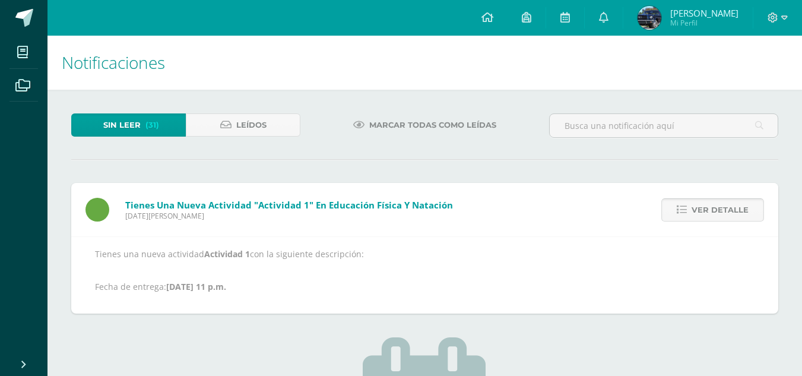
click at [721, 213] on span "Ver detalle" at bounding box center [720, 210] width 57 height 22
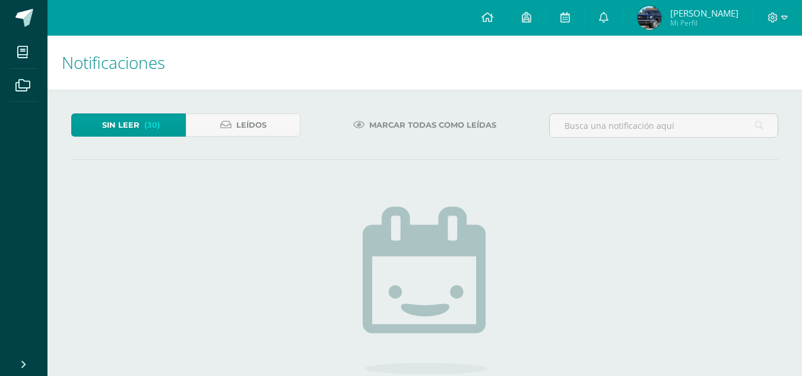
click at [148, 114] on span "(30)" at bounding box center [152, 125] width 16 height 22
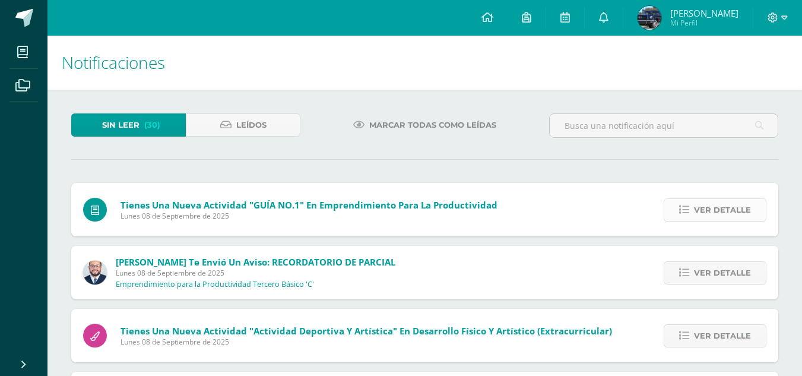
click at [712, 205] on span "Ver detalle" at bounding box center [722, 210] width 57 height 22
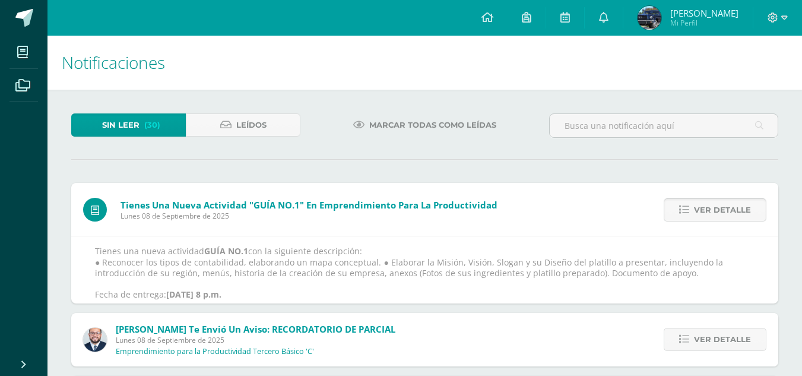
click at [712, 205] on span "Ver detalle" at bounding box center [722, 210] width 57 height 22
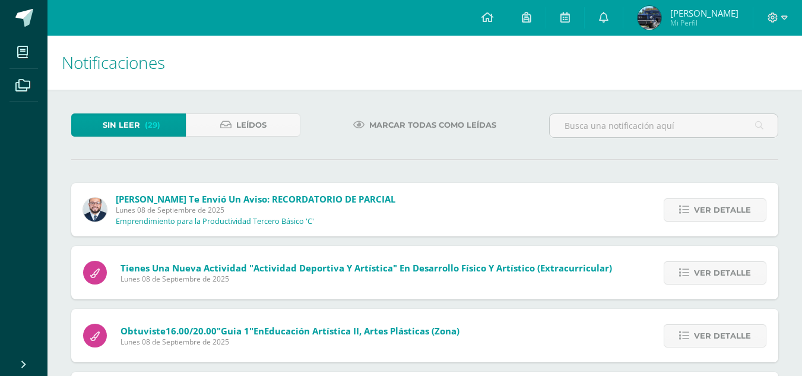
click at [712, 205] on span "Ver detalle" at bounding box center [722, 210] width 57 height 22
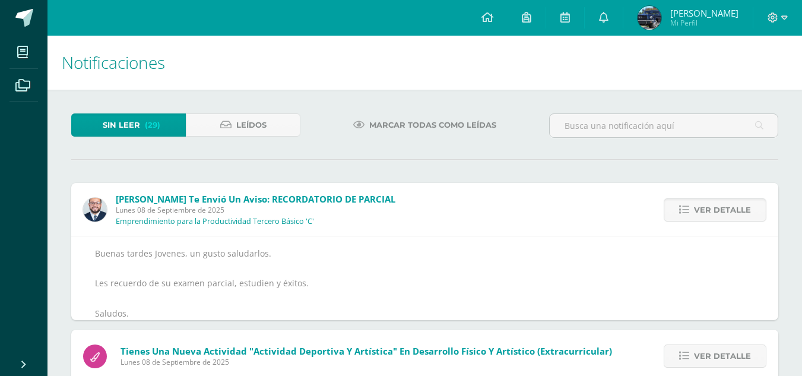
click at [712, 205] on span "Ver detalle" at bounding box center [722, 210] width 57 height 22
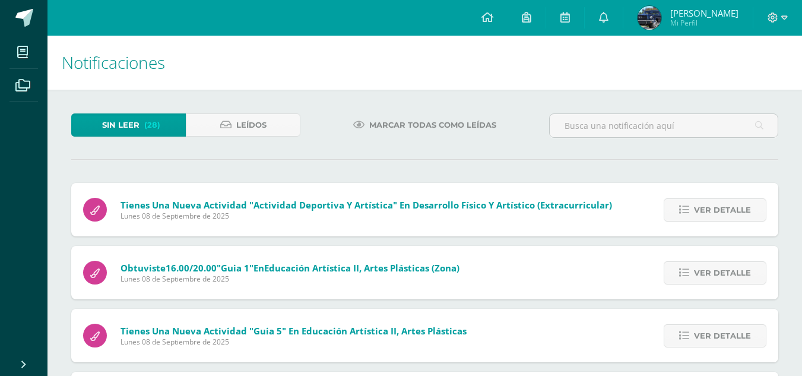
click at [712, 205] on span "Ver detalle" at bounding box center [722, 210] width 57 height 22
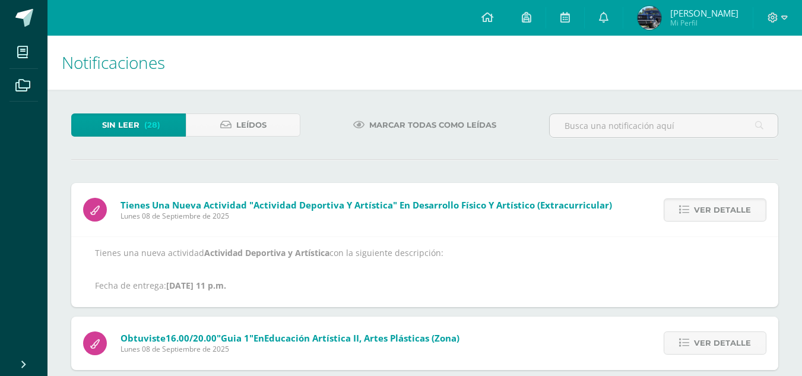
click at [712, 205] on span "Ver detalle" at bounding box center [722, 210] width 57 height 22
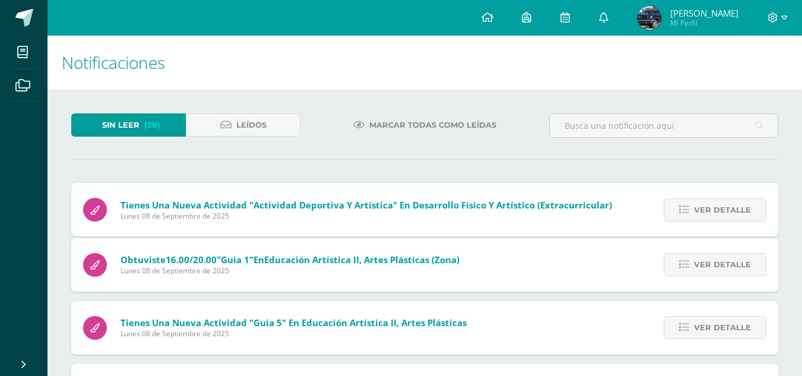
click at [712, 205] on span "Ver detalle" at bounding box center [722, 210] width 57 height 22
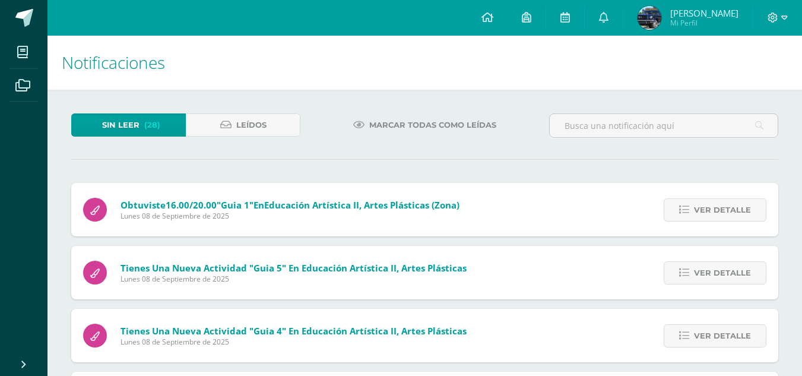
click at [712, 205] on span "Ver detalle" at bounding box center [722, 210] width 57 height 22
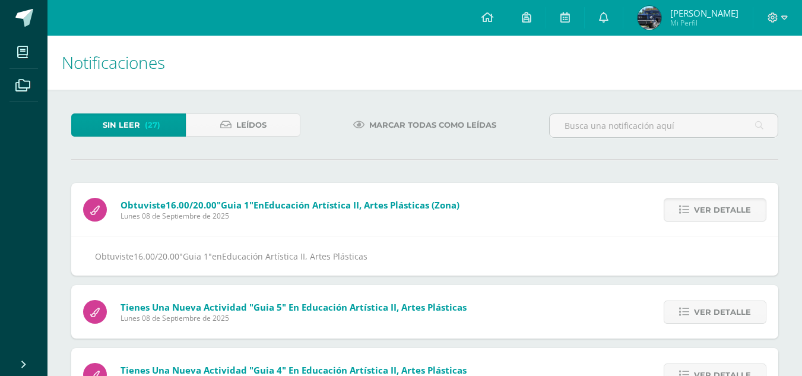
click at [712, 205] on span "Ver detalle" at bounding box center [722, 210] width 57 height 22
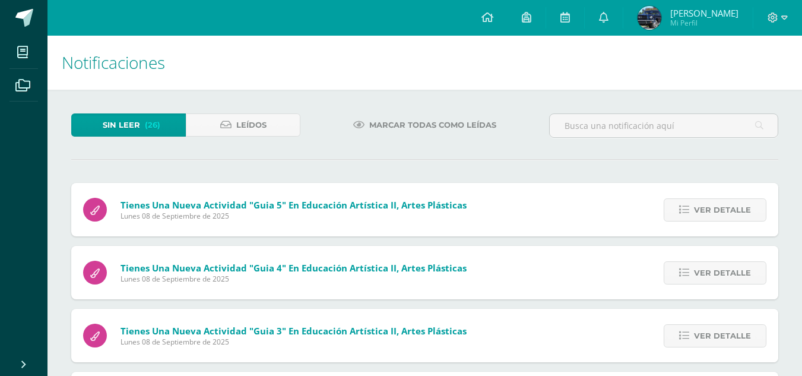
click at [712, 205] on span "Ver detalle" at bounding box center [722, 210] width 57 height 22
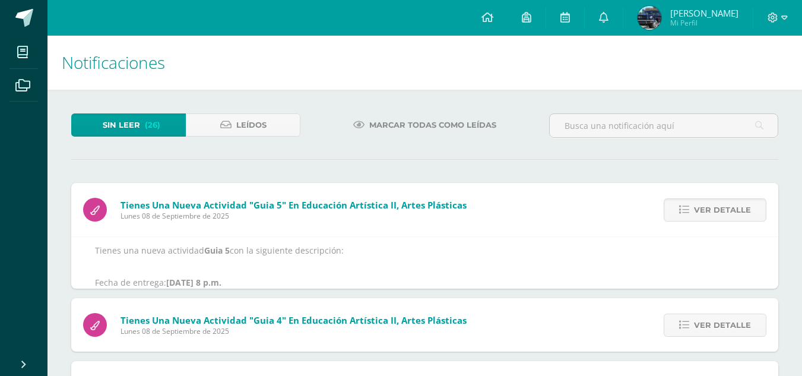
click at [712, 205] on span "Ver detalle" at bounding box center [722, 210] width 57 height 22
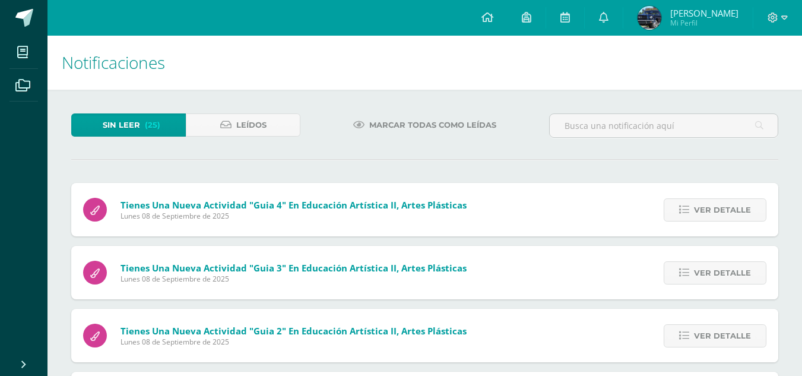
click at [712, 205] on span "Ver detalle" at bounding box center [722, 210] width 57 height 22
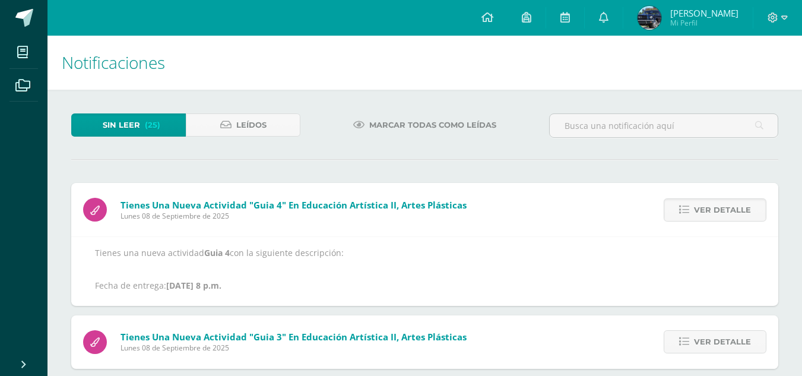
click at [712, 205] on span "Ver detalle" at bounding box center [722, 210] width 57 height 22
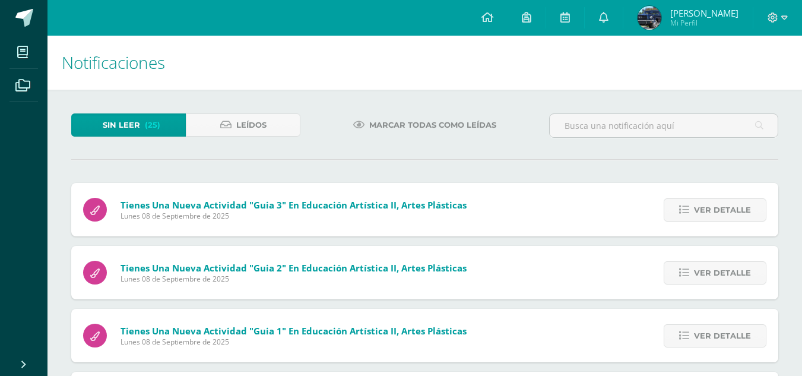
click at [712, 205] on span "Ver detalle" at bounding box center [722, 210] width 57 height 22
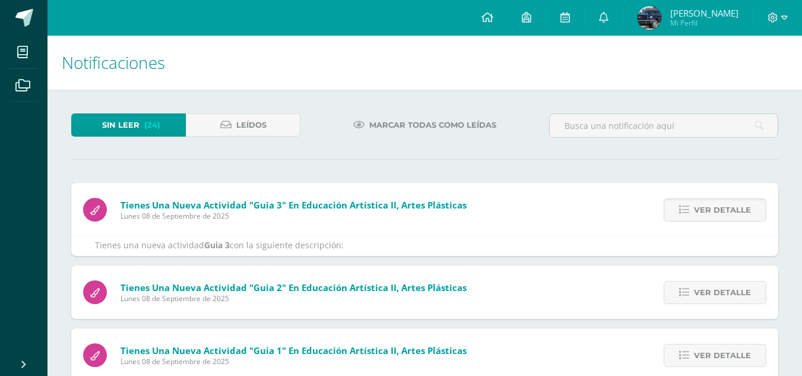
click at [712, 205] on span "Ver detalle" at bounding box center [722, 210] width 57 height 22
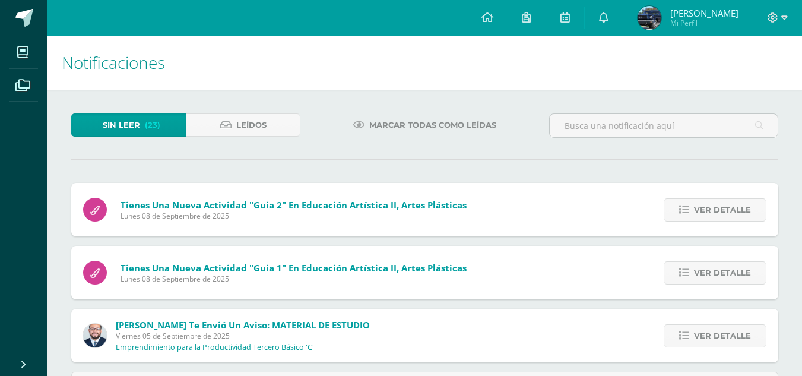
click at [712, 205] on span "Ver detalle" at bounding box center [722, 210] width 57 height 22
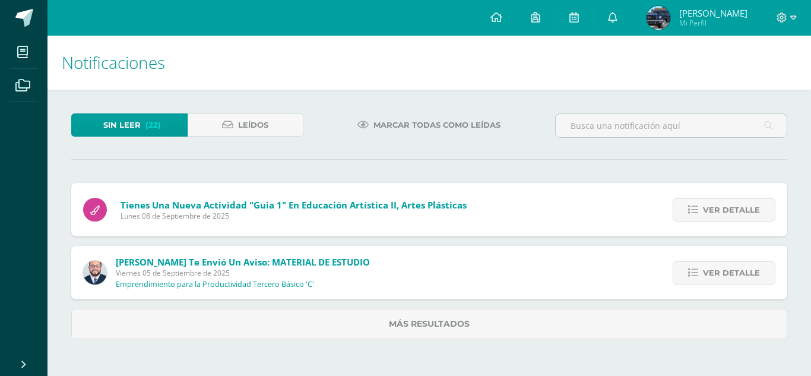
click at [712, 205] on span "Ver detalle" at bounding box center [731, 210] width 57 height 22
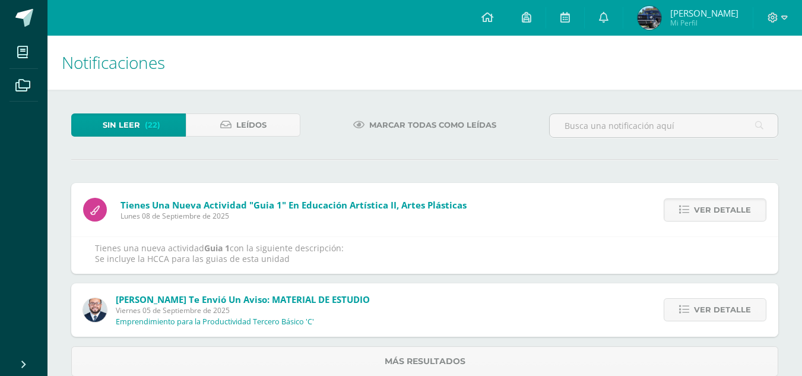
click at [712, 205] on span "Ver detalle" at bounding box center [722, 210] width 57 height 22
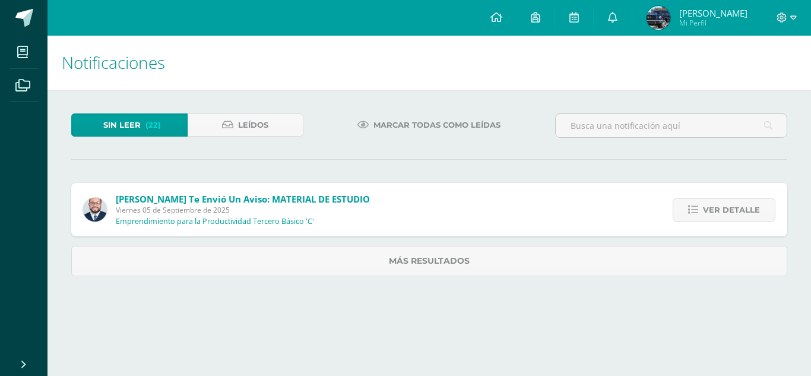
click at [712, 205] on span "Ver detalle" at bounding box center [731, 210] width 57 height 22
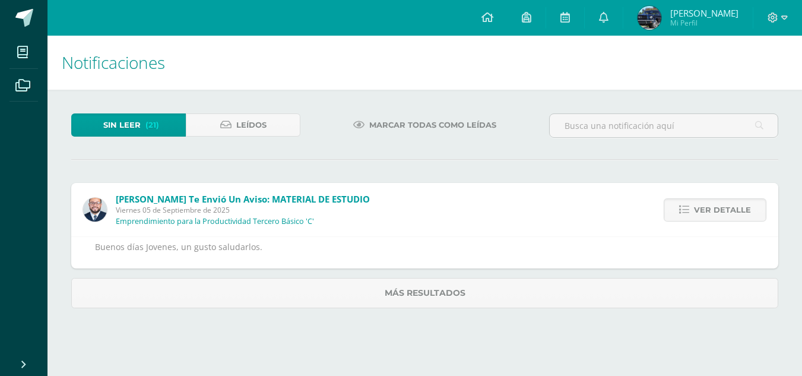
click at [712, 205] on span "Ver detalle" at bounding box center [722, 210] width 57 height 22
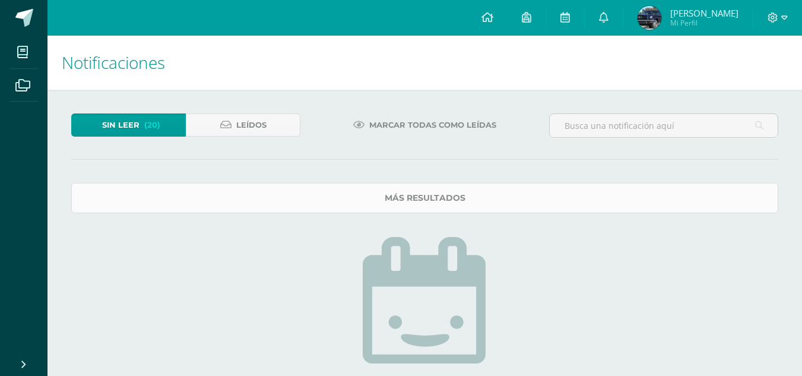
click at [712, 205] on link "Más resultados" at bounding box center [424, 198] width 707 height 30
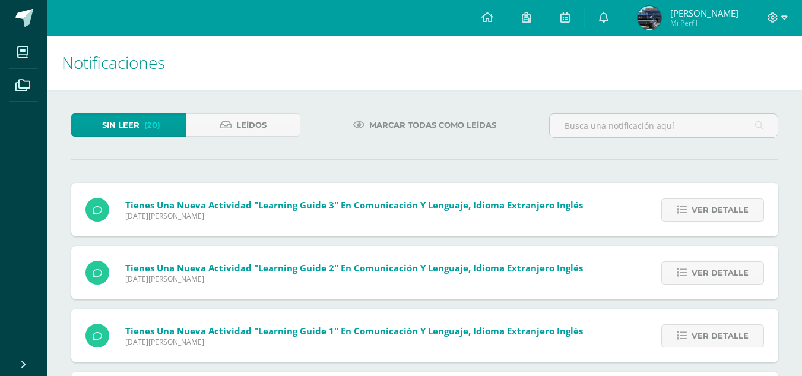
click at [712, 205] on span "Ver detalle" at bounding box center [720, 210] width 57 height 22
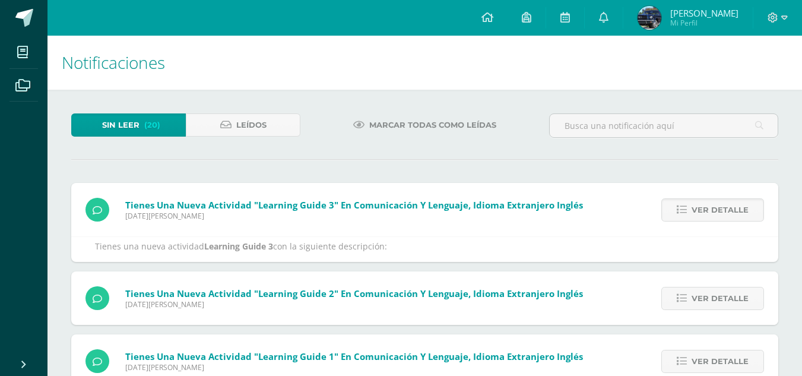
click at [712, 205] on span "Ver detalle" at bounding box center [720, 210] width 57 height 22
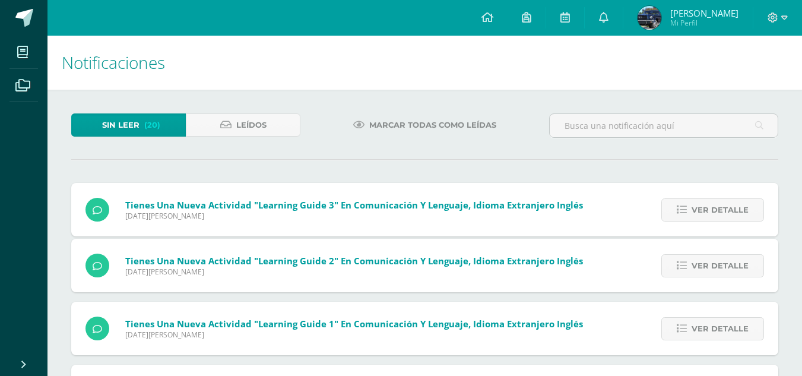
click at [712, 205] on span "Ver detalle" at bounding box center [720, 210] width 57 height 22
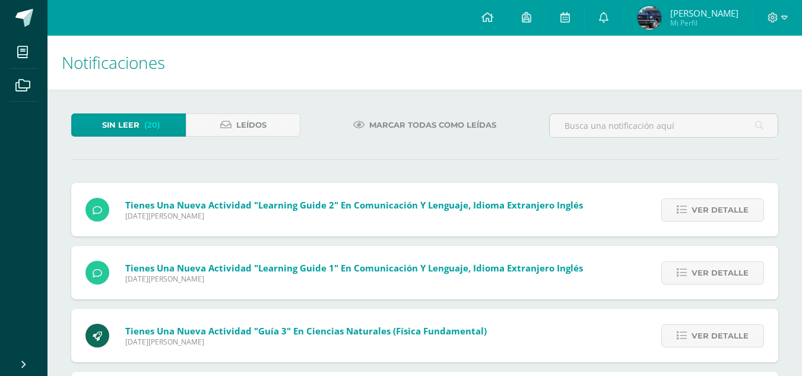
click at [712, 205] on span "Ver detalle" at bounding box center [720, 210] width 57 height 22
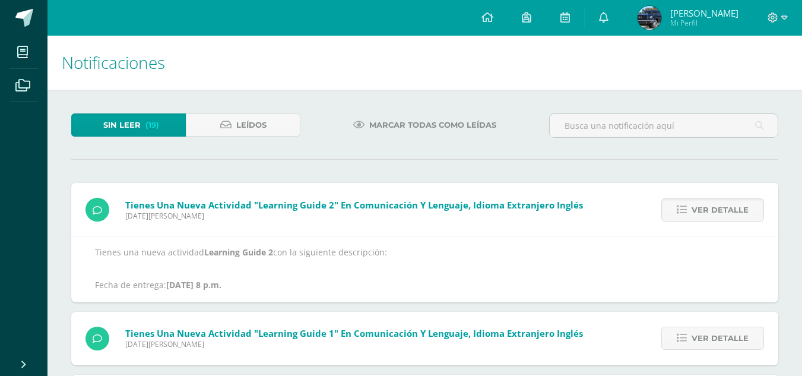
click at [712, 205] on span "Ver detalle" at bounding box center [720, 210] width 57 height 22
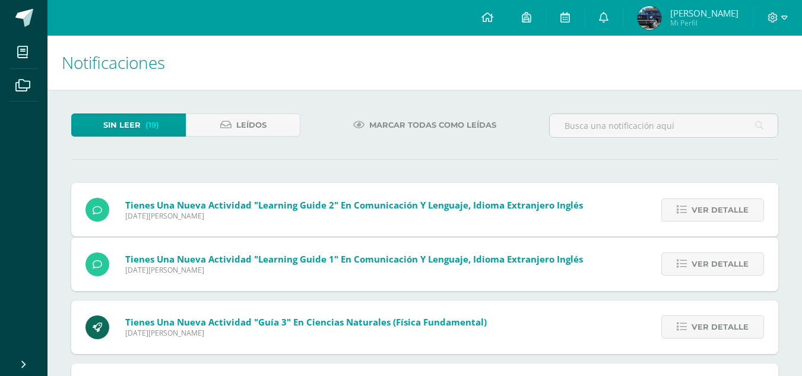
click at [712, 205] on span "Ver detalle" at bounding box center [720, 210] width 57 height 22
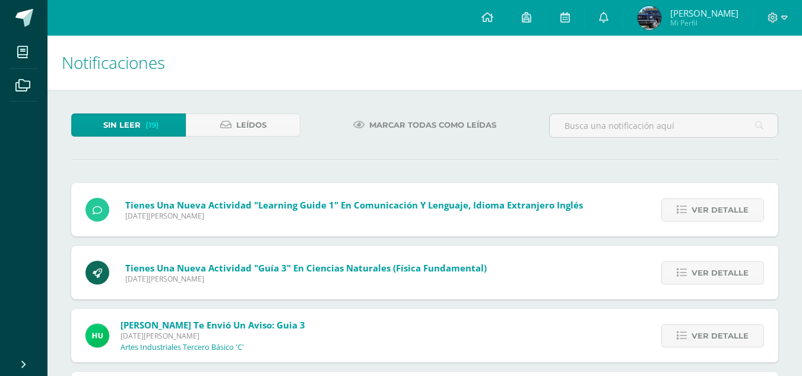
click at [712, 205] on span "Ver detalle" at bounding box center [720, 210] width 57 height 22
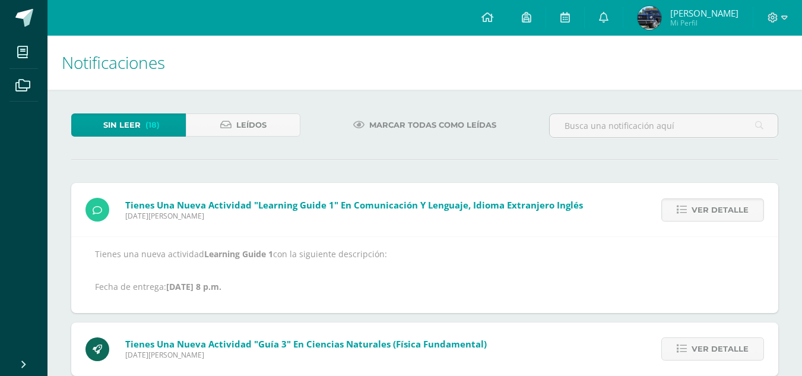
click at [712, 205] on span "Ver detalle" at bounding box center [720, 210] width 57 height 22
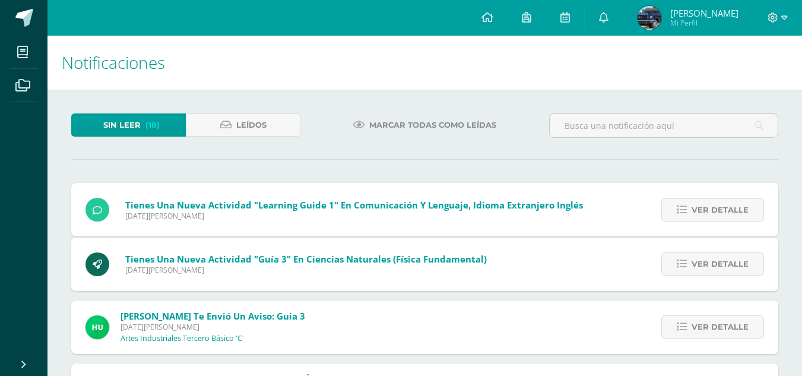
click at [712, 205] on span "Ver detalle" at bounding box center [720, 210] width 57 height 22
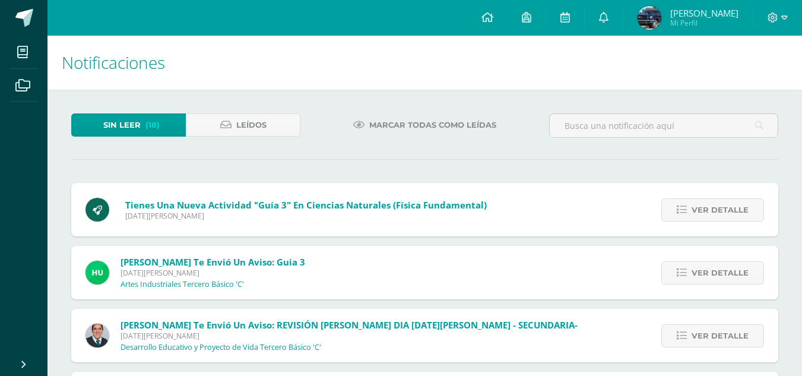
click at [712, 205] on span "Ver detalle" at bounding box center [720, 210] width 57 height 22
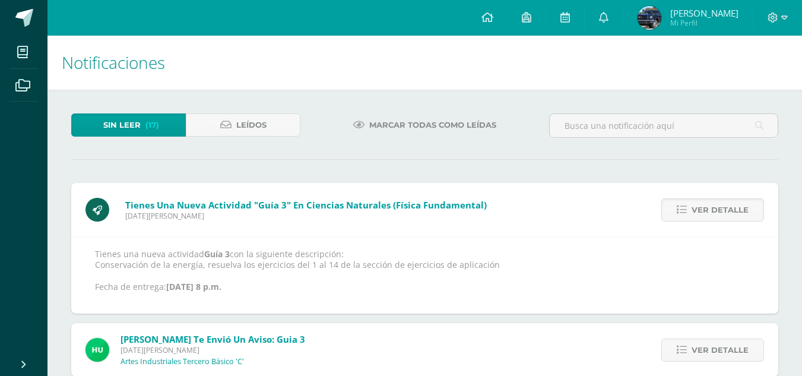
click at [712, 205] on span "Ver detalle" at bounding box center [720, 210] width 57 height 22
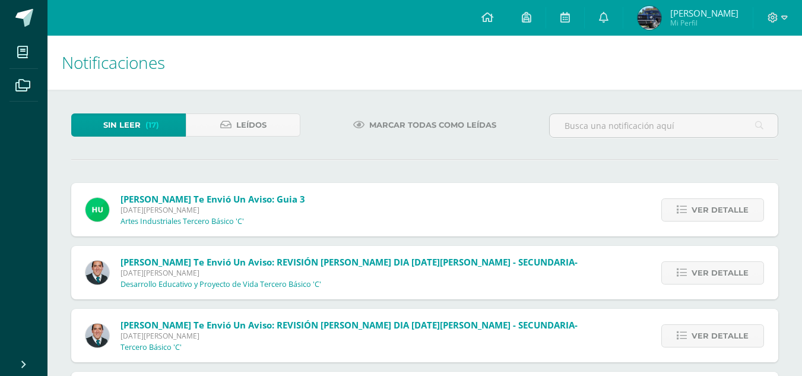
click at [712, 205] on span "Ver detalle" at bounding box center [720, 210] width 57 height 22
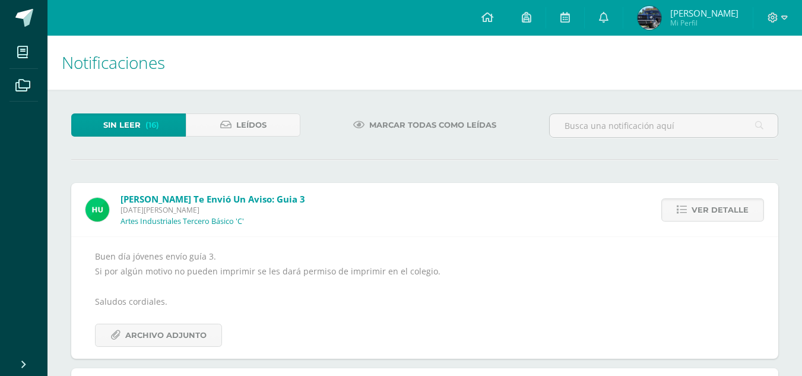
click at [712, 205] on span "Ver detalle" at bounding box center [720, 210] width 57 height 22
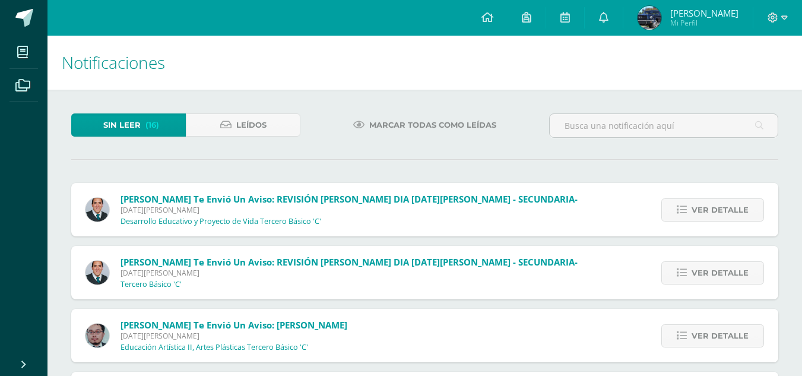
click at [712, 205] on span "Ver detalle" at bounding box center [720, 210] width 57 height 22
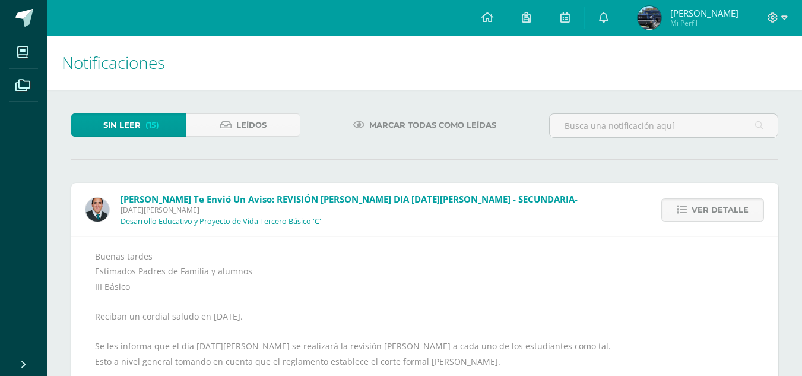
click at [712, 205] on span "Ver detalle" at bounding box center [720, 210] width 57 height 22
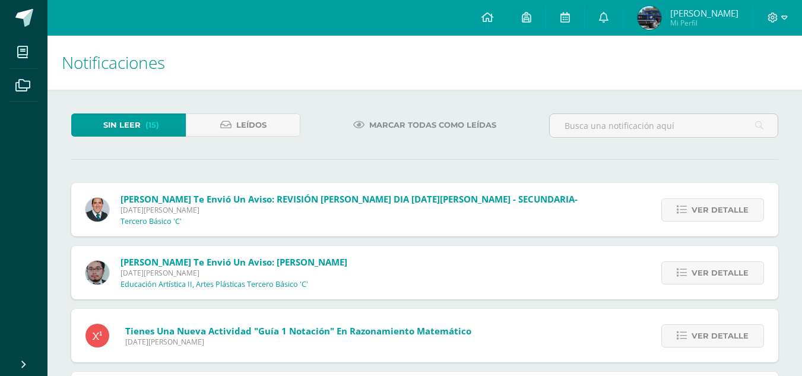
click at [712, 205] on span "Ver detalle" at bounding box center [720, 210] width 57 height 22
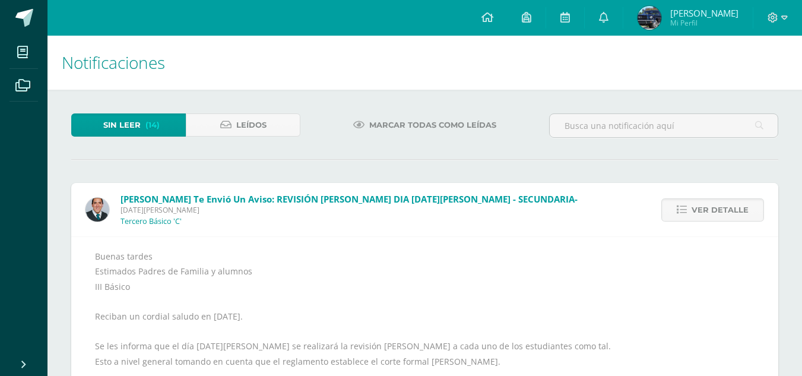
click at [712, 205] on span "Ver detalle" at bounding box center [720, 210] width 57 height 22
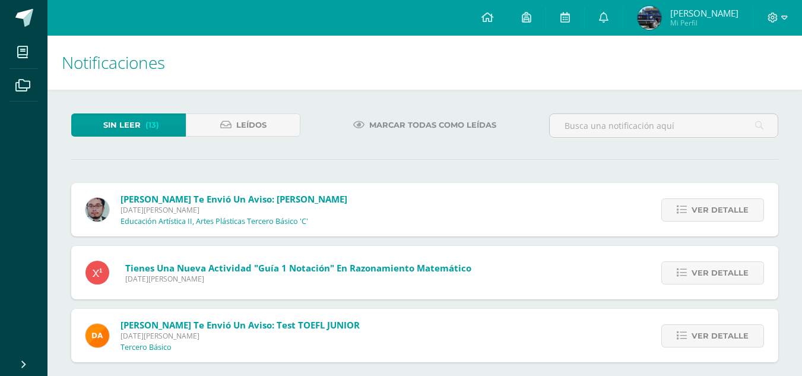
click at [712, 205] on span "Ver detalle" at bounding box center [720, 210] width 57 height 22
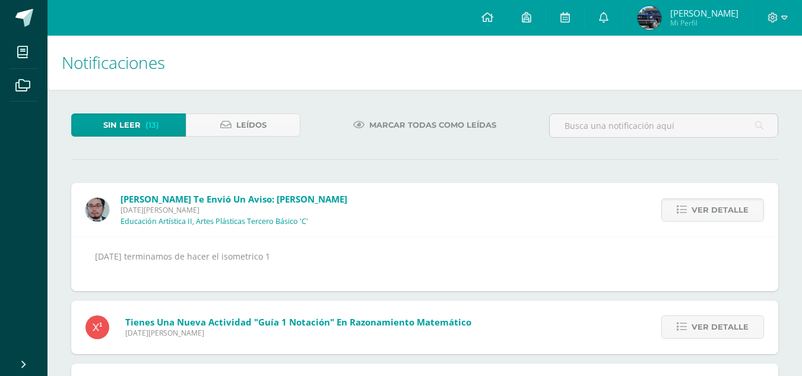
click at [712, 205] on span "Ver detalle" at bounding box center [720, 210] width 57 height 22
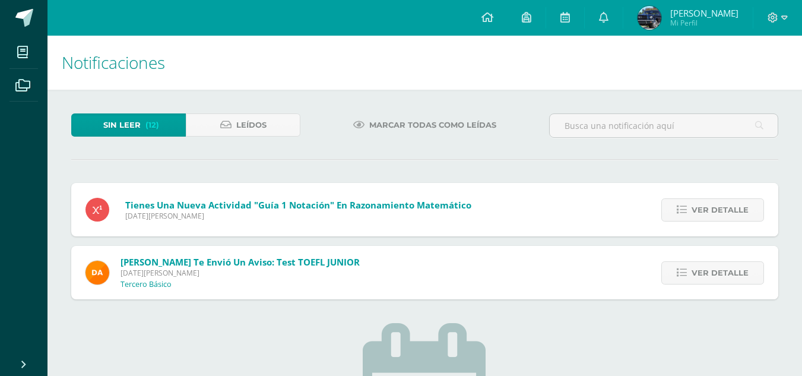
click at [712, 205] on span "Ver detalle" at bounding box center [720, 210] width 57 height 22
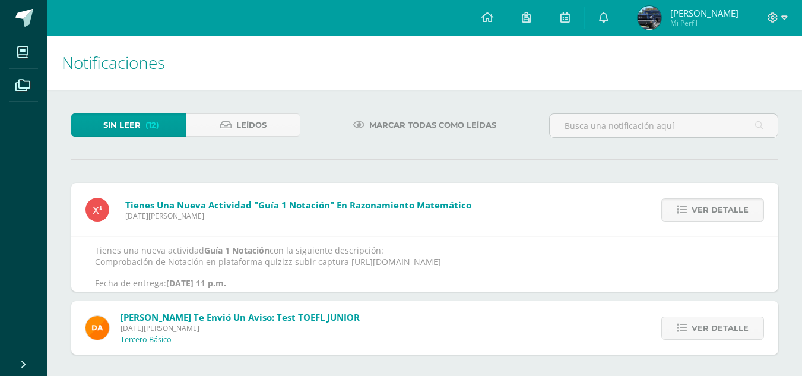
click at [712, 205] on span "Ver detalle" at bounding box center [720, 210] width 57 height 22
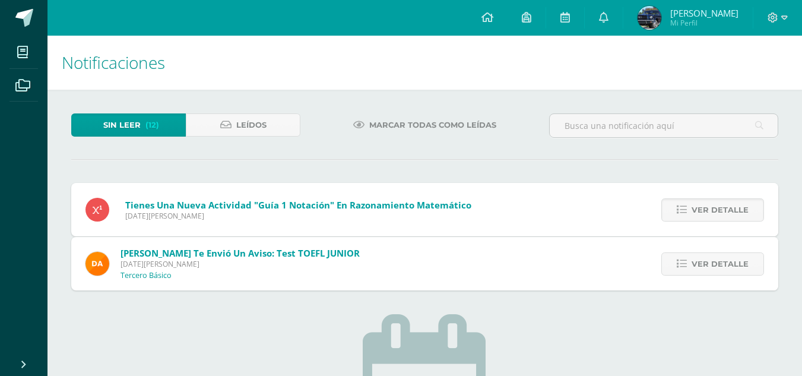
click at [712, 253] on span "Ver detalle" at bounding box center [720, 264] width 57 height 22
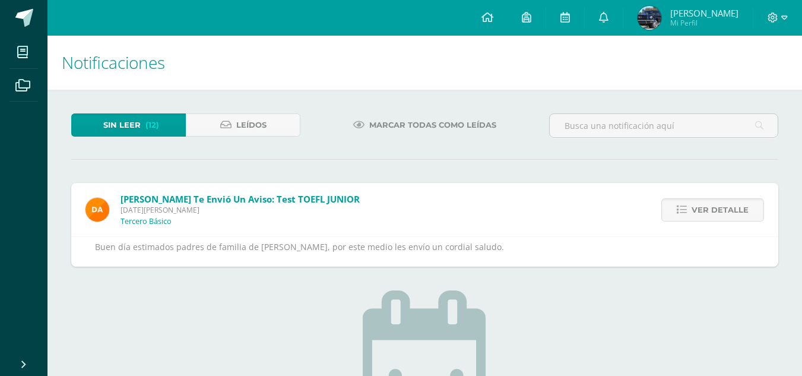
click at [712, 205] on span "Ver detalle" at bounding box center [720, 210] width 57 height 22
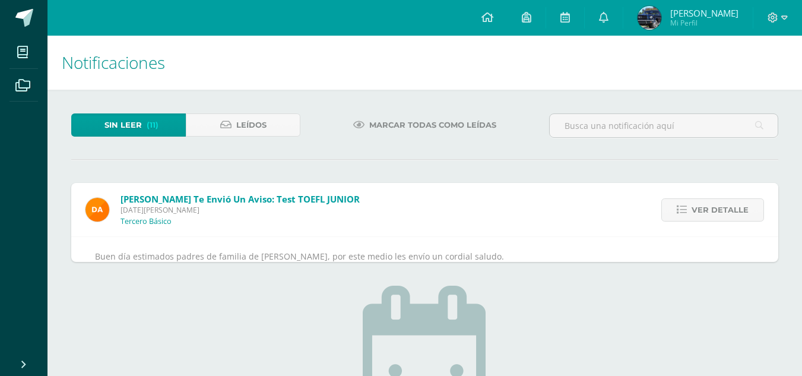
click at [712, 205] on span "Ver detalle" at bounding box center [720, 210] width 57 height 22
click at [712, 205] on div "Sin leer (11) Leídos Marcar todas como leídas Oscar Mazariegos te envió un avis…" at bounding box center [424, 338] width 754 height 497
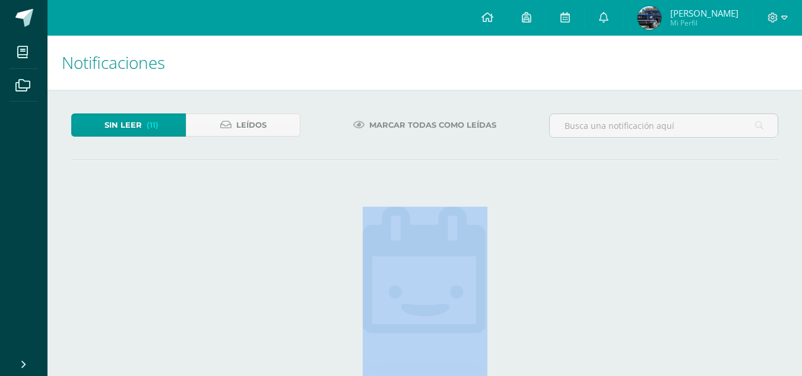
click at [712, 205] on div "Sin leer (11) Leídos Marcar todas como leídas Oscar Mazariegos te envió un avis…" at bounding box center [424, 299] width 754 height 419
click at [149, 118] on span "(10)" at bounding box center [152, 125] width 14 height 22
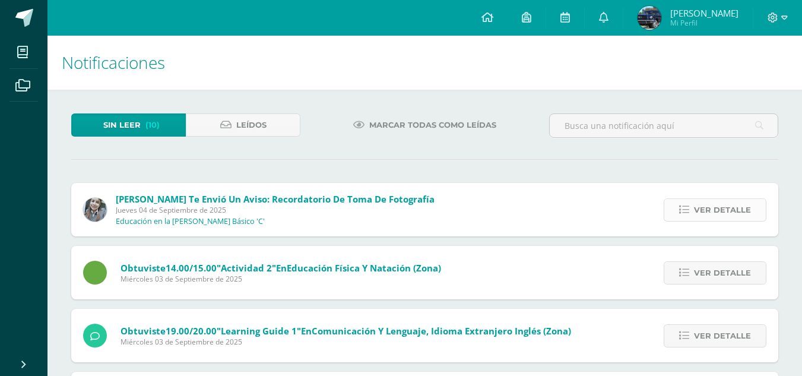
click at [711, 203] on span "Ver detalle" at bounding box center [722, 210] width 57 height 22
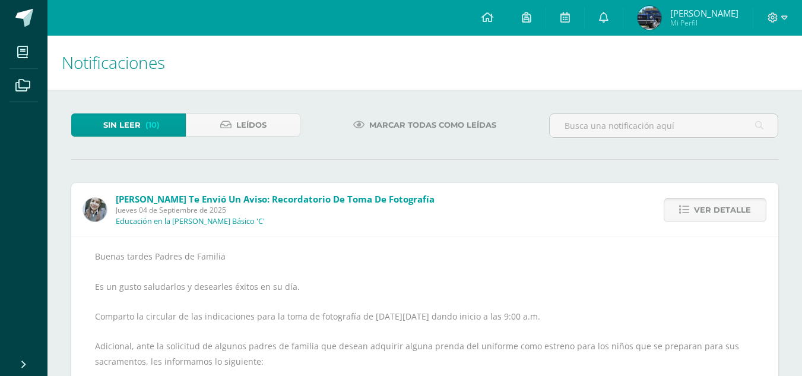
click at [711, 203] on span "Ver detalle" at bounding box center [722, 210] width 57 height 22
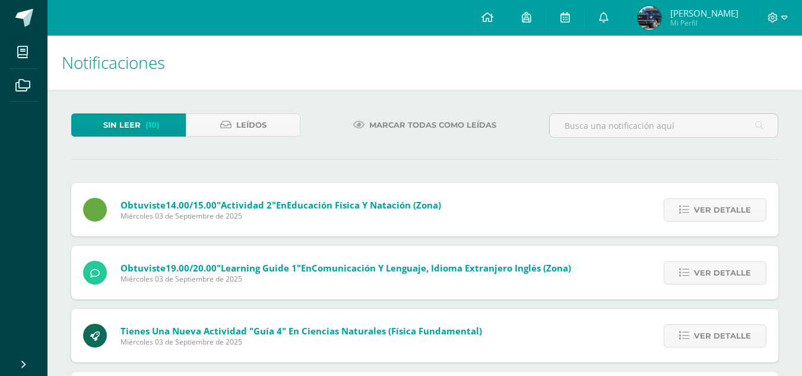
click at [711, 203] on span "Ver detalle" at bounding box center [722, 210] width 57 height 22
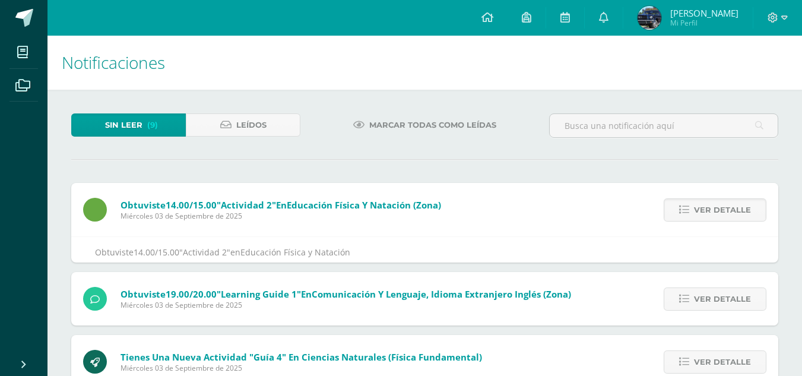
click at [711, 203] on span "Ver detalle" at bounding box center [722, 210] width 57 height 22
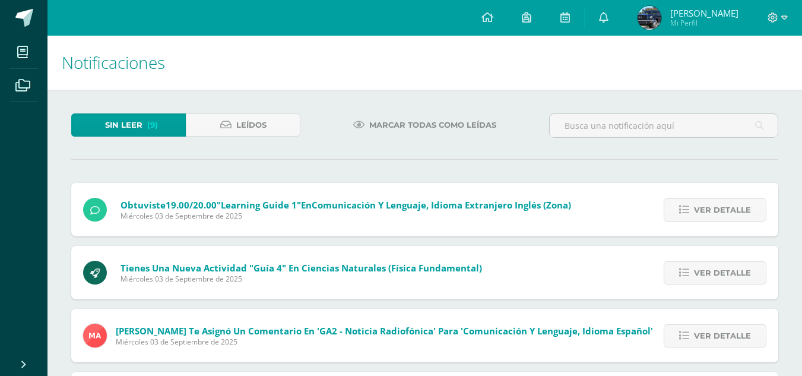
click at [711, 203] on span "Ver detalle" at bounding box center [722, 210] width 57 height 22
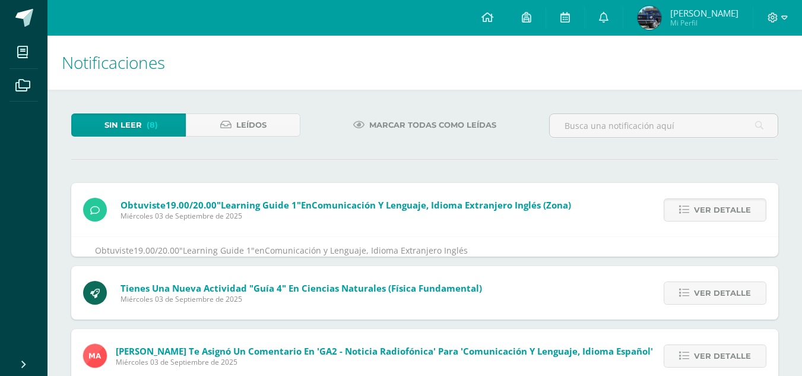
click at [711, 203] on span "Ver detalle" at bounding box center [722, 210] width 57 height 22
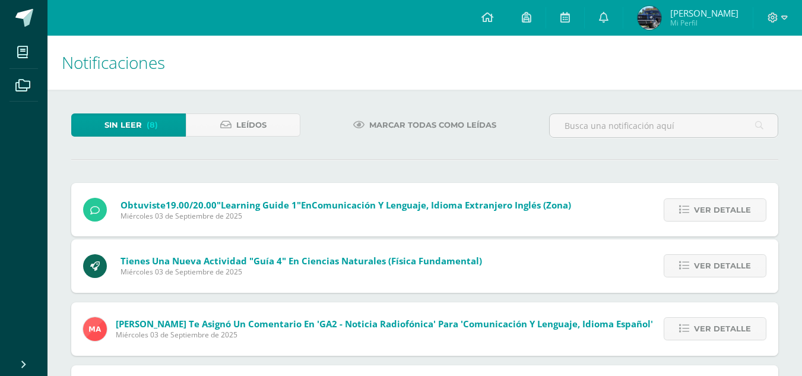
click at [711, 203] on span "Ver detalle" at bounding box center [722, 210] width 57 height 22
click at [711, 255] on span "Ver detalle" at bounding box center [722, 266] width 57 height 22
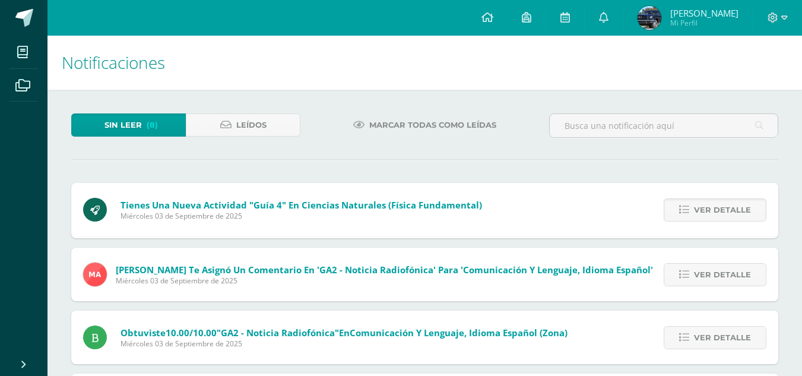
click at [711, 203] on span "Ver detalle" at bounding box center [722, 210] width 57 height 22
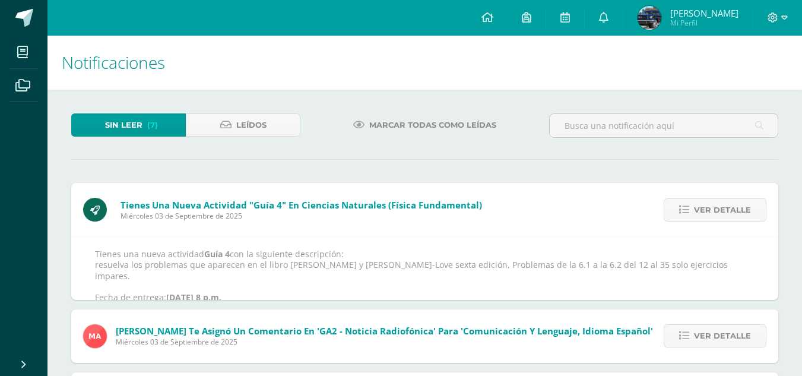
click at [711, 203] on span "Ver detalle" at bounding box center [722, 210] width 57 height 22
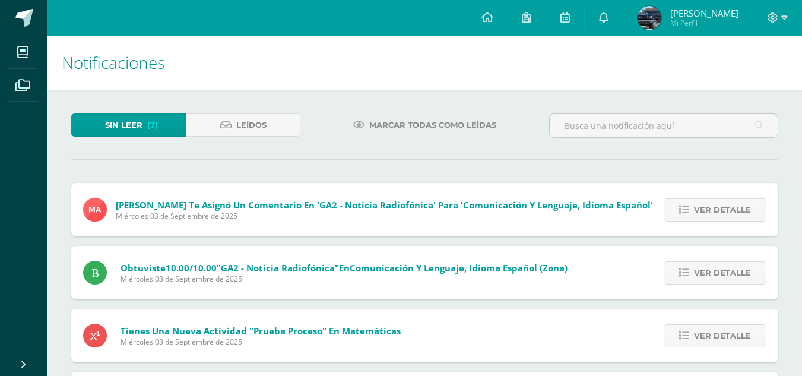
click at [711, 203] on div "Tienes una nueva actividad "Guía 4" En Ciencias Naturales (Física Fundamental) …" at bounding box center [424, 367] width 707 height 368
click at [711, 203] on span "Ver detalle" at bounding box center [722, 210] width 57 height 22
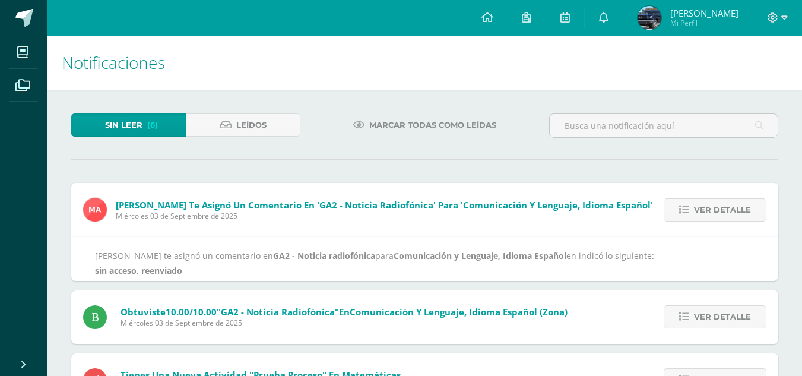
click at [711, 203] on span "Ver detalle" at bounding box center [722, 210] width 57 height 22
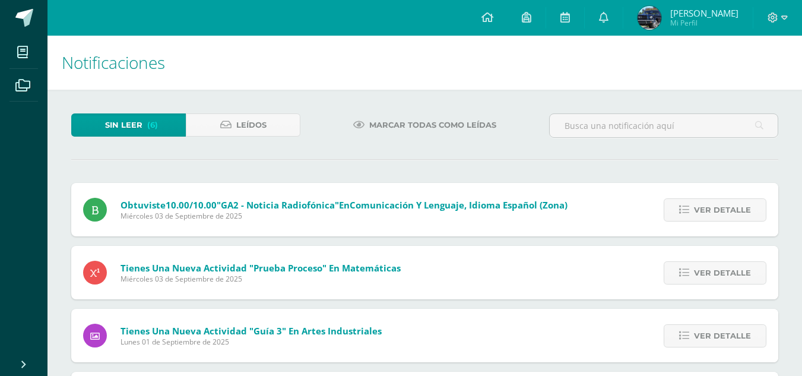
click at [711, 203] on span "Ver detalle" at bounding box center [722, 210] width 57 height 22
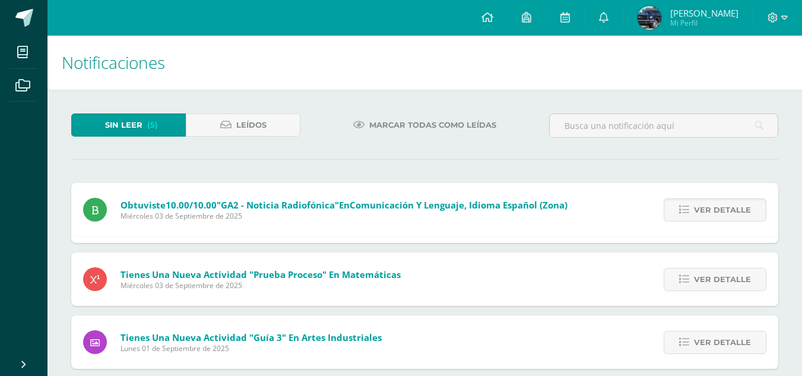
click at [711, 203] on span "Ver detalle" at bounding box center [722, 210] width 57 height 22
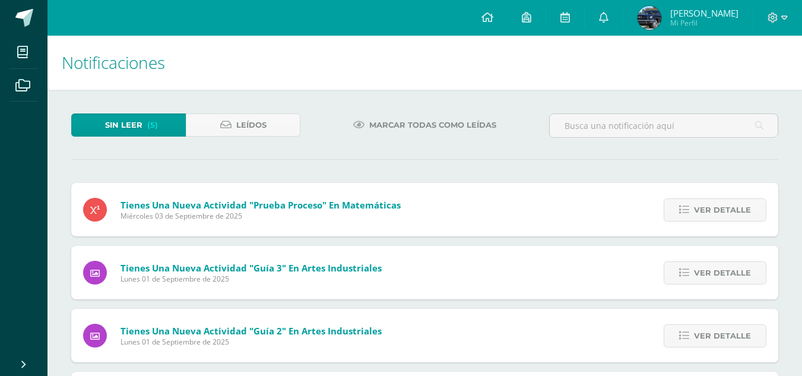
click at [711, 203] on div "Obtuviste 10.00/10.00 "GA2 - Noticia radiofónica" en Comunicación y Lenguaje, I…" at bounding box center [424, 304] width 707 height 242
click at [711, 204] on span "Ver detalle" at bounding box center [722, 210] width 57 height 22
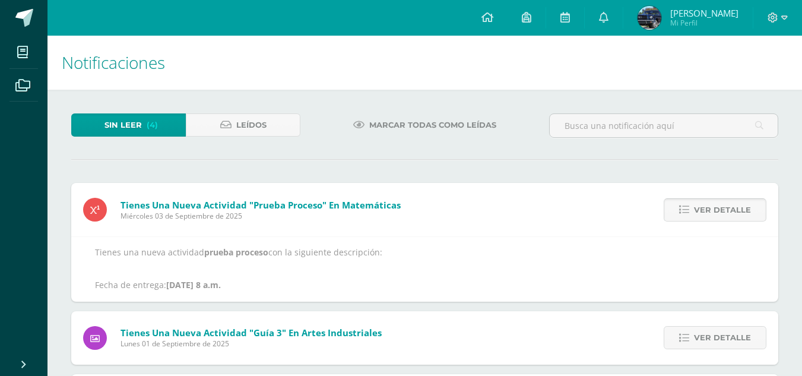
click at [711, 204] on span "Ver detalle" at bounding box center [722, 210] width 57 height 22
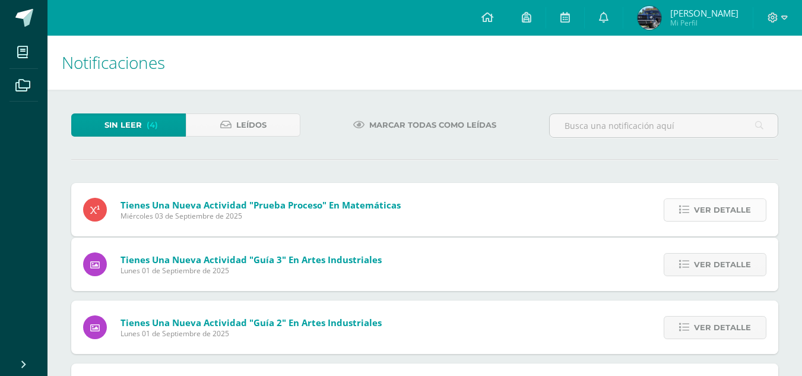
click at [711, 204] on div "Tienes una nueva actividad "prueba proceso" En Matemáticas Miércoles 03 de Sept…" at bounding box center [424, 300] width 707 height 234
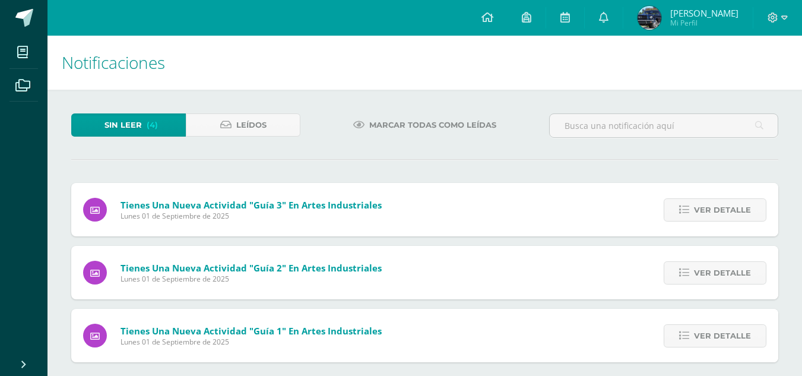
click at [711, 204] on span "Ver detalle" at bounding box center [722, 210] width 57 height 22
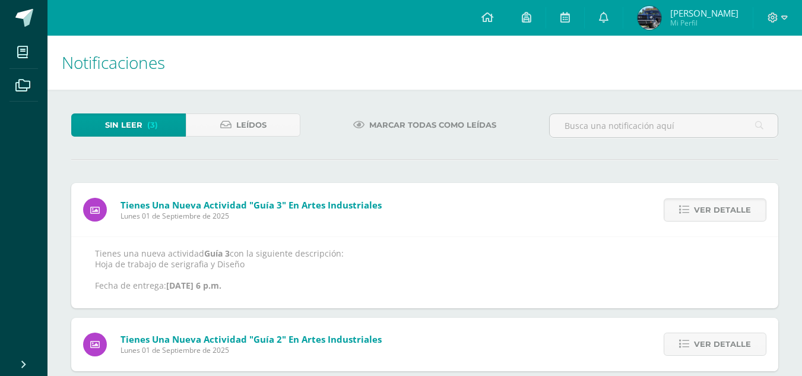
click at [711, 204] on span "Ver detalle" at bounding box center [722, 210] width 57 height 22
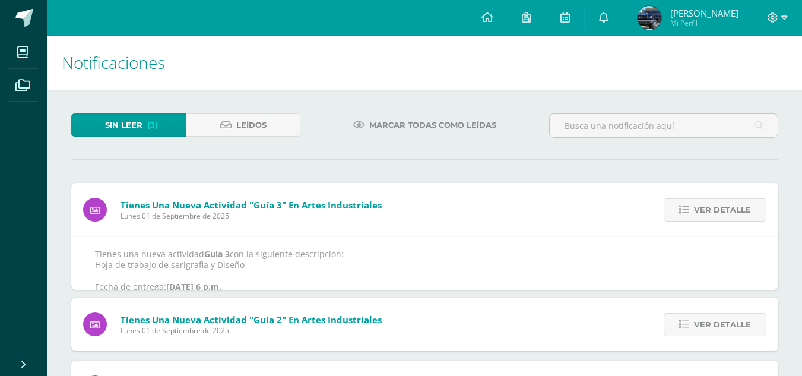
click at [711, 204] on span "Ver detalle" at bounding box center [722, 210] width 57 height 22
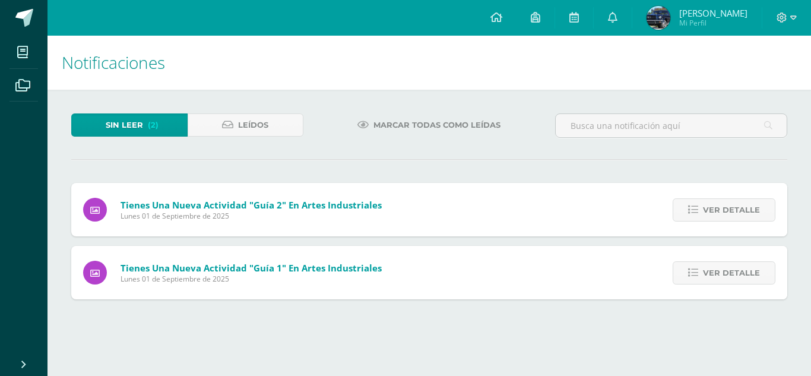
click at [711, 204] on span "Ver detalle" at bounding box center [731, 210] width 57 height 22
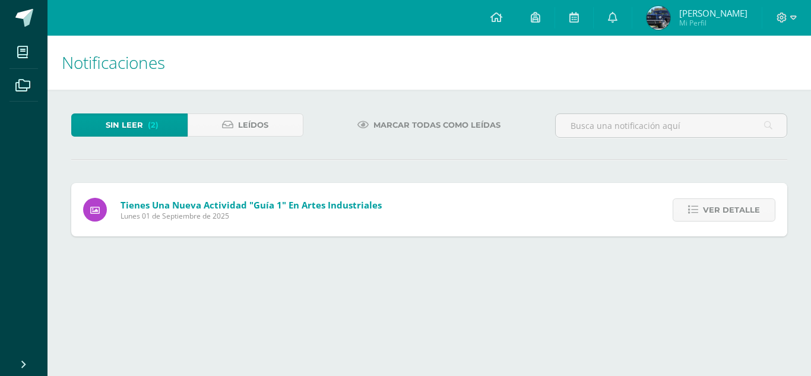
click at [711, 204] on div "Tienes una nueva actividad "Guía 2" En Artes Industriales Lunes 01 de Septiembr…" at bounding box center [429, 209] width 716 height 53
click at [711, 204] on span "Ver detalle" at bounding box center [731, 210] width 57 height 22
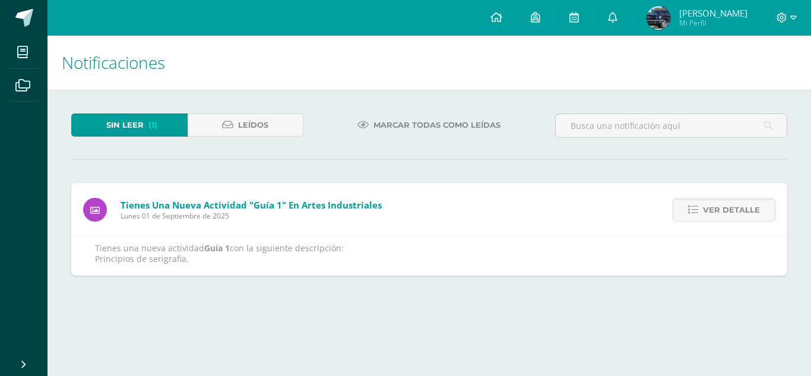
click at [711, 204] on span "Ver detalle" at bounding box center [731, 210] width 57 height 22
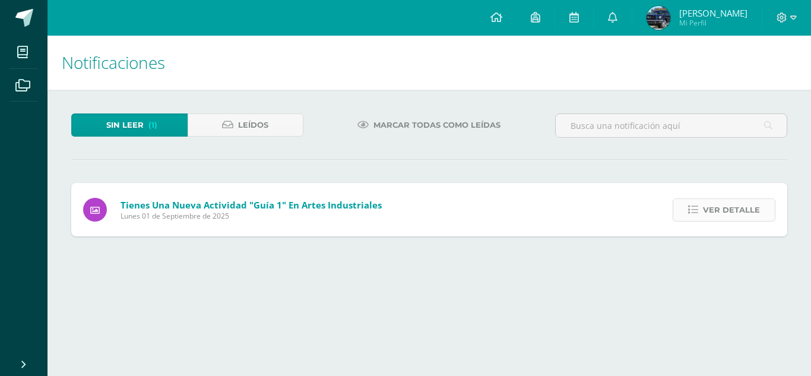
click at [711, 204] on span "Ver detalle" at bounding box center [731, 210] width 57 height 22
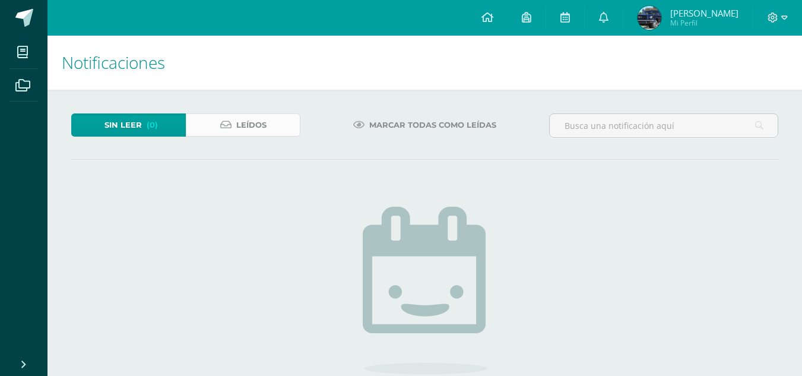
click at [278, 135] on link "Leídos" at bounding box center [243, 124] width 115 height 23
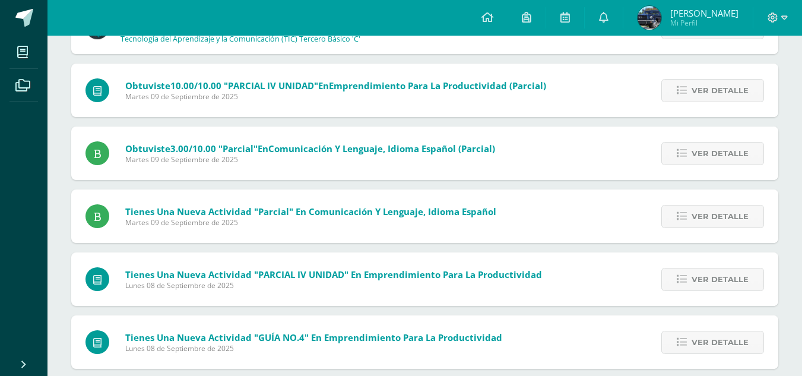
scroll to position [933, 0]
